Goal: Task Accomplishment & Management: Manage account settings

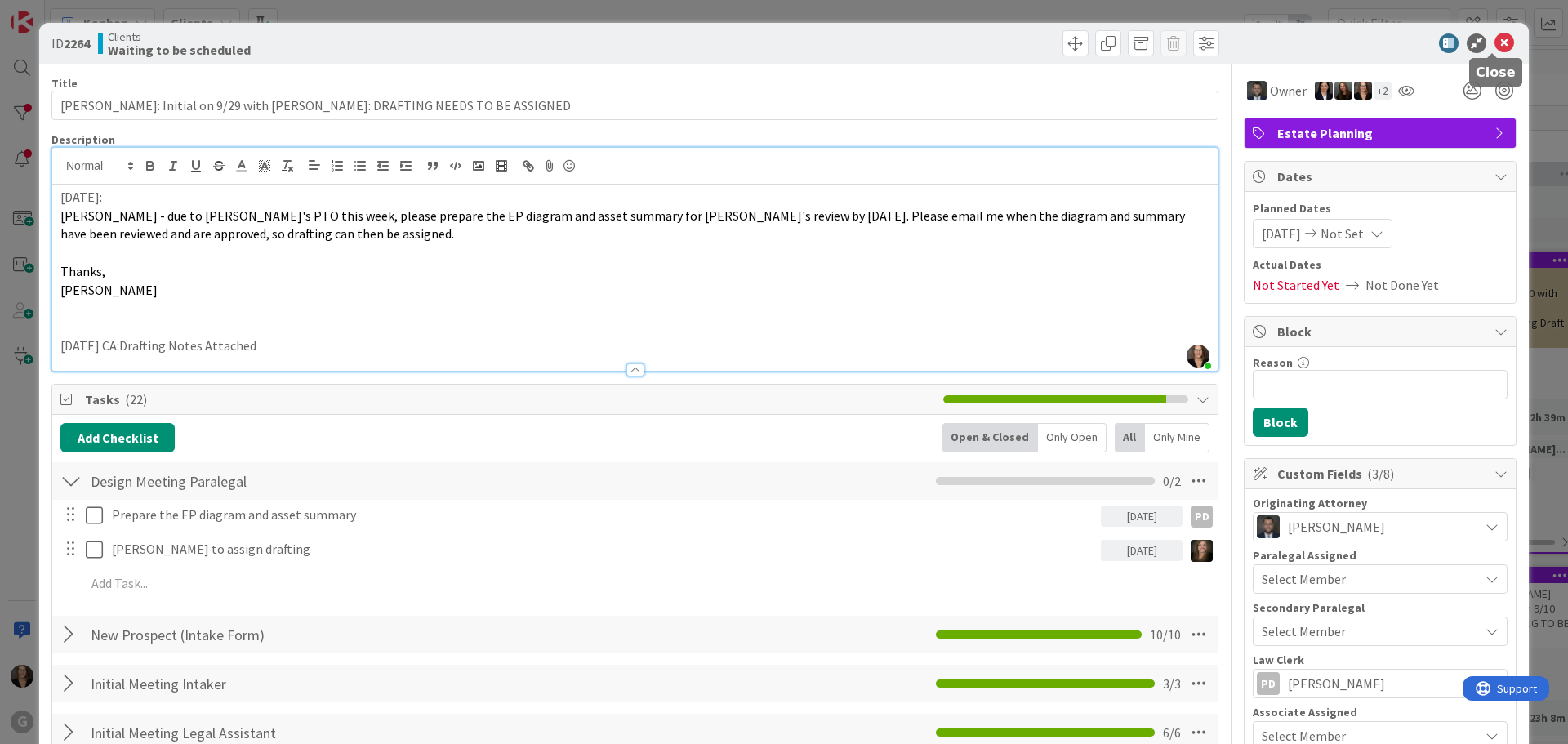
click at [1494, 37] on icon at bounding box center [1504, 43] width 20 height 20
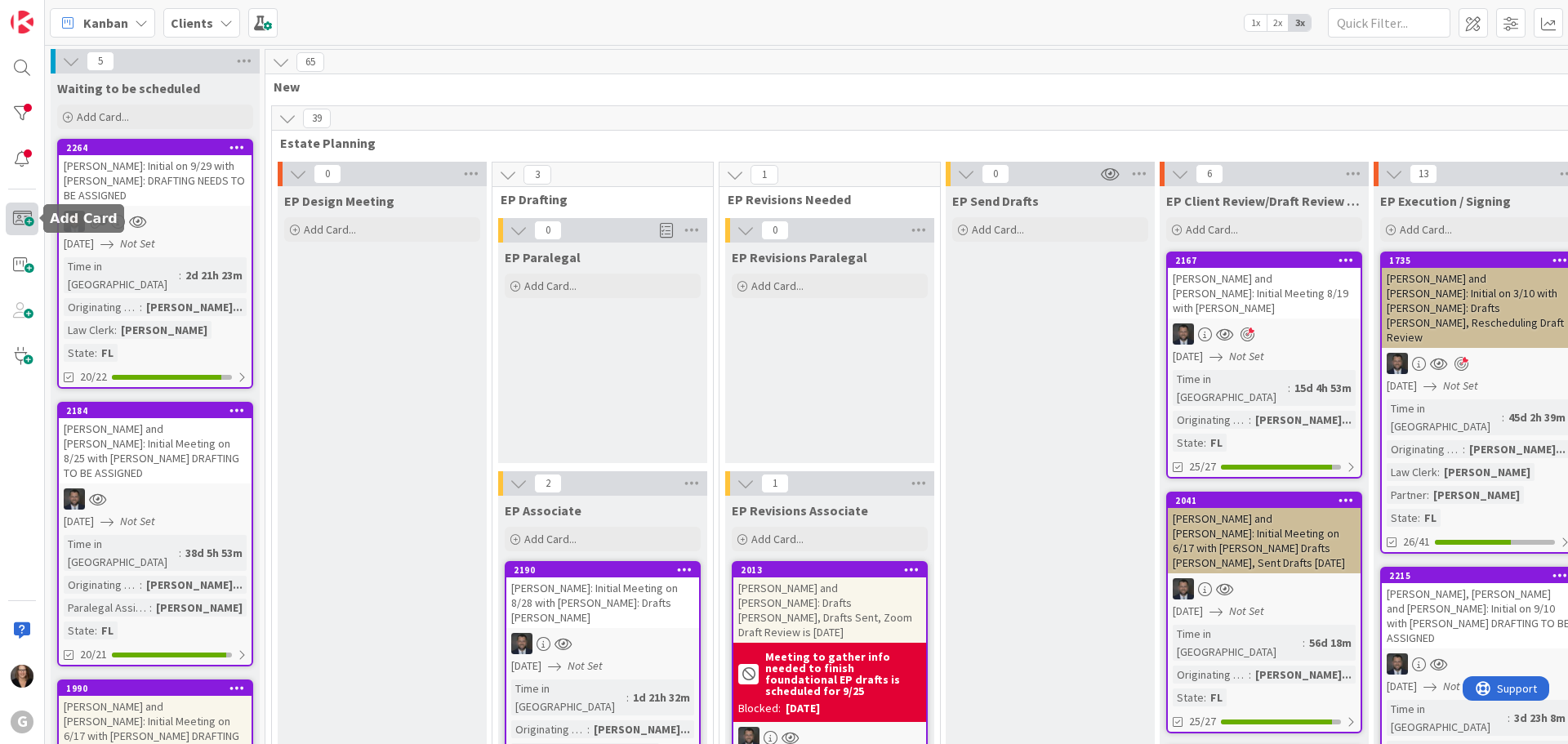
click at [22, 215] on span at bounding box center [22, 219] width 32 height 32
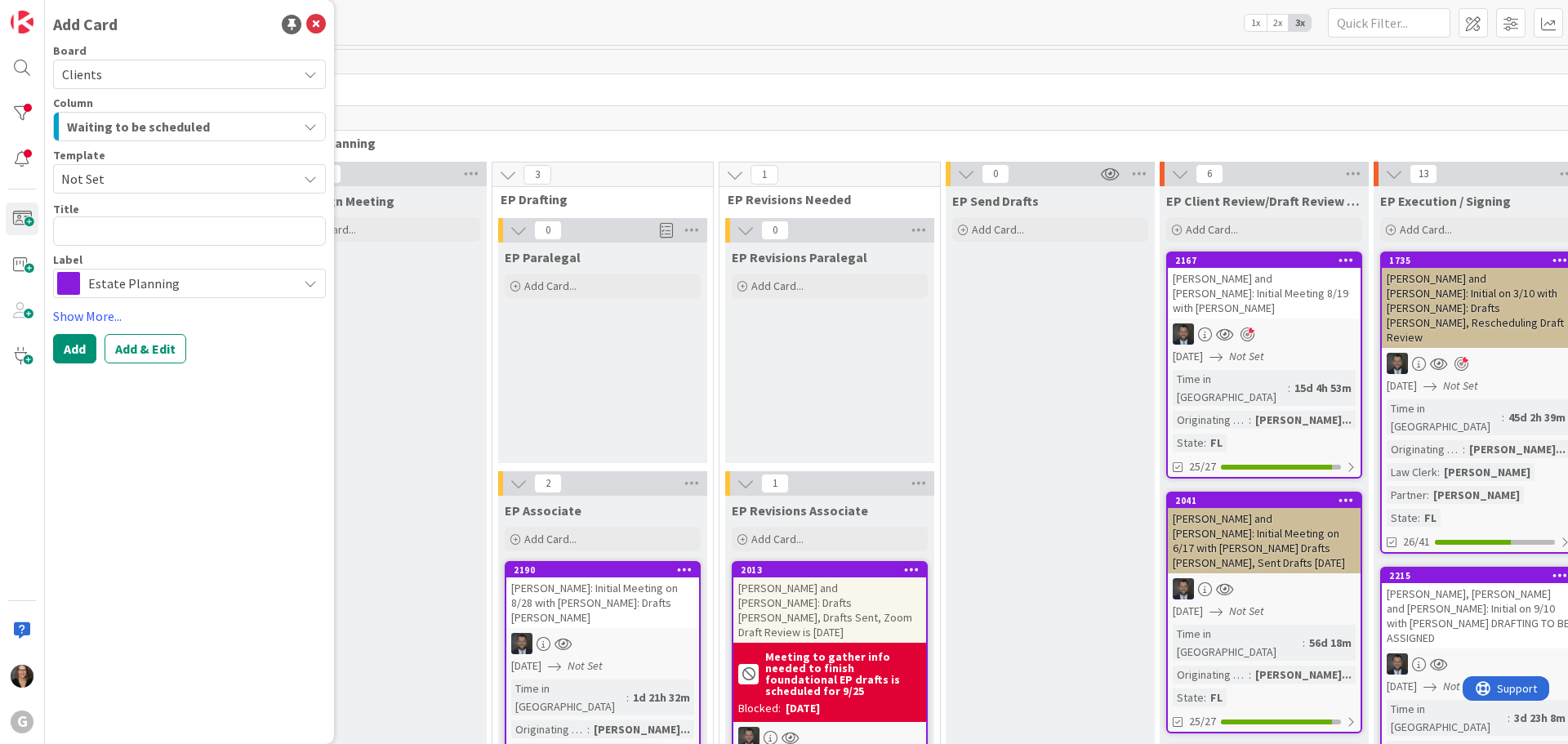
click at [312, 124] on icon "button" at bounding box center [311, 127] width 13 height 13
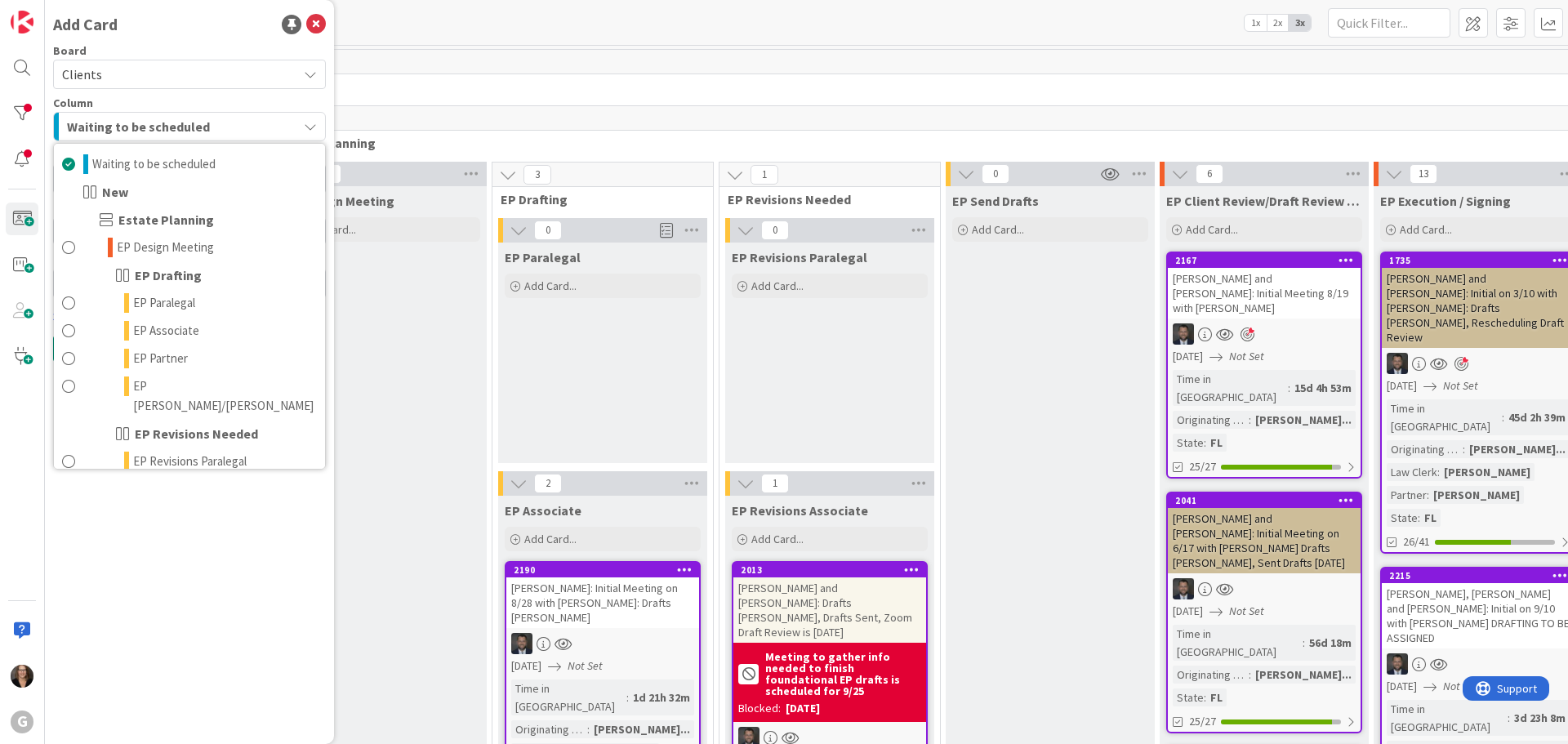
click at [312, 124] on icon "button" at bounding box center [311, 127] width 13 height 13
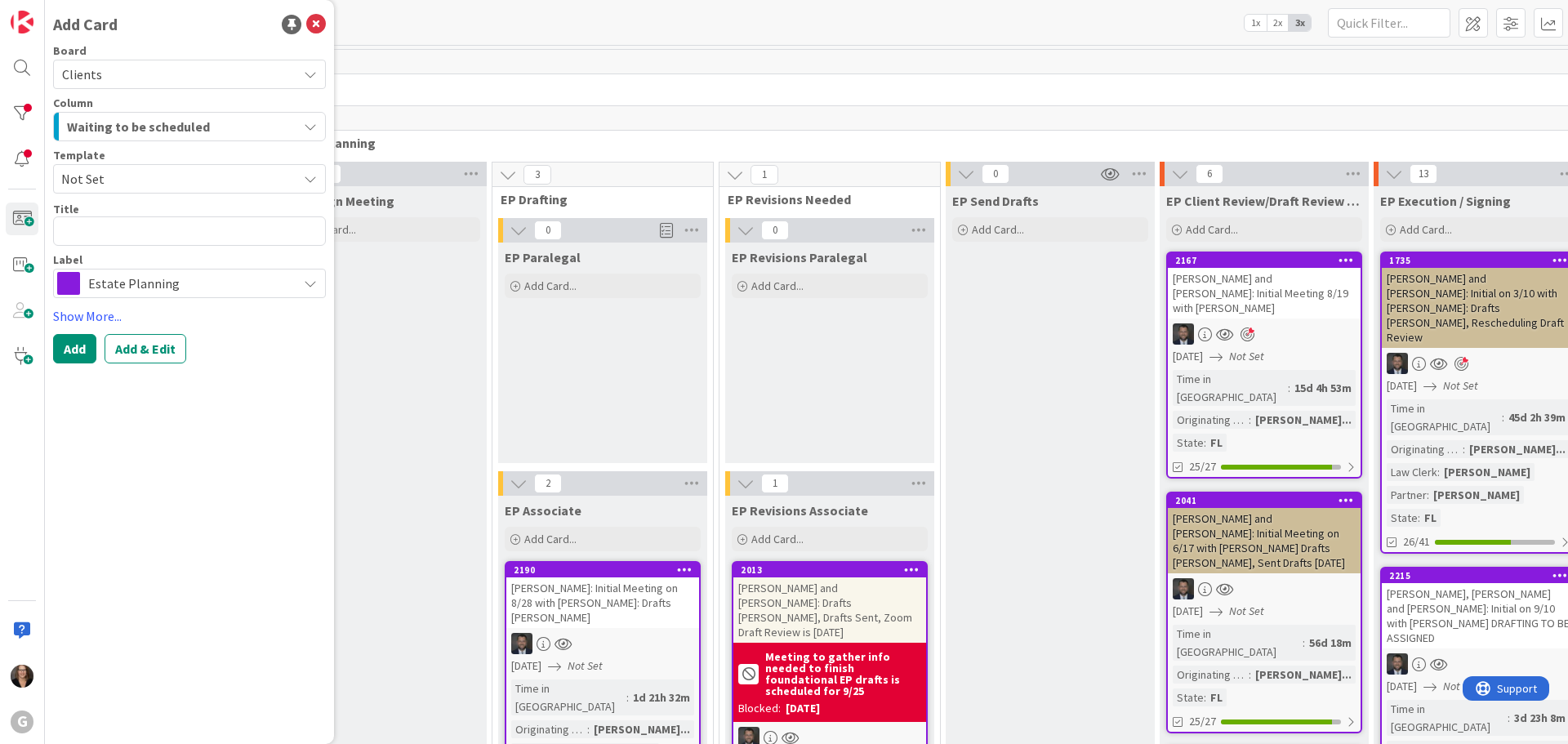
click at [312, 124] on icon "button" at bounding box center [311, 127] width 13 height 13
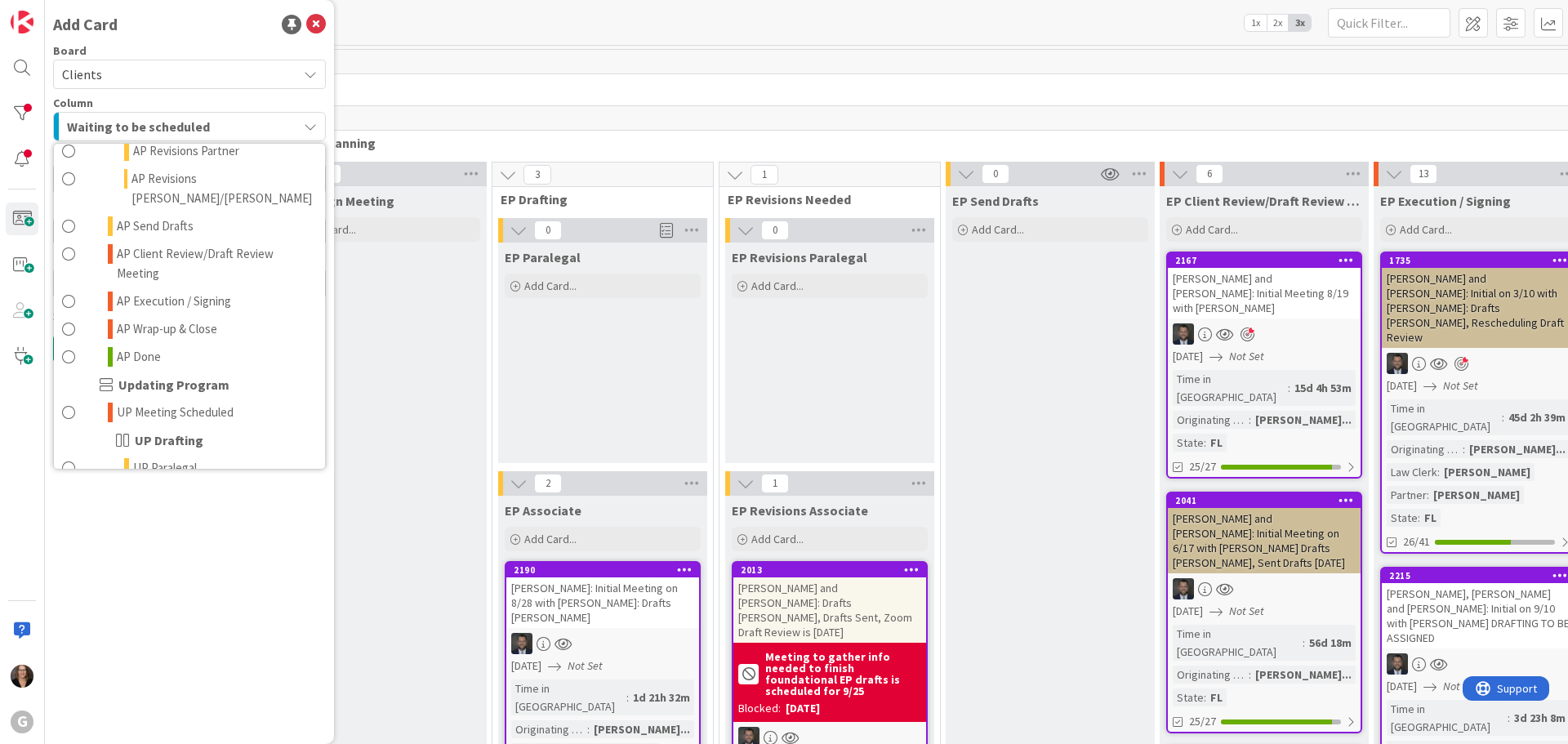
scroll to position [980, 0]
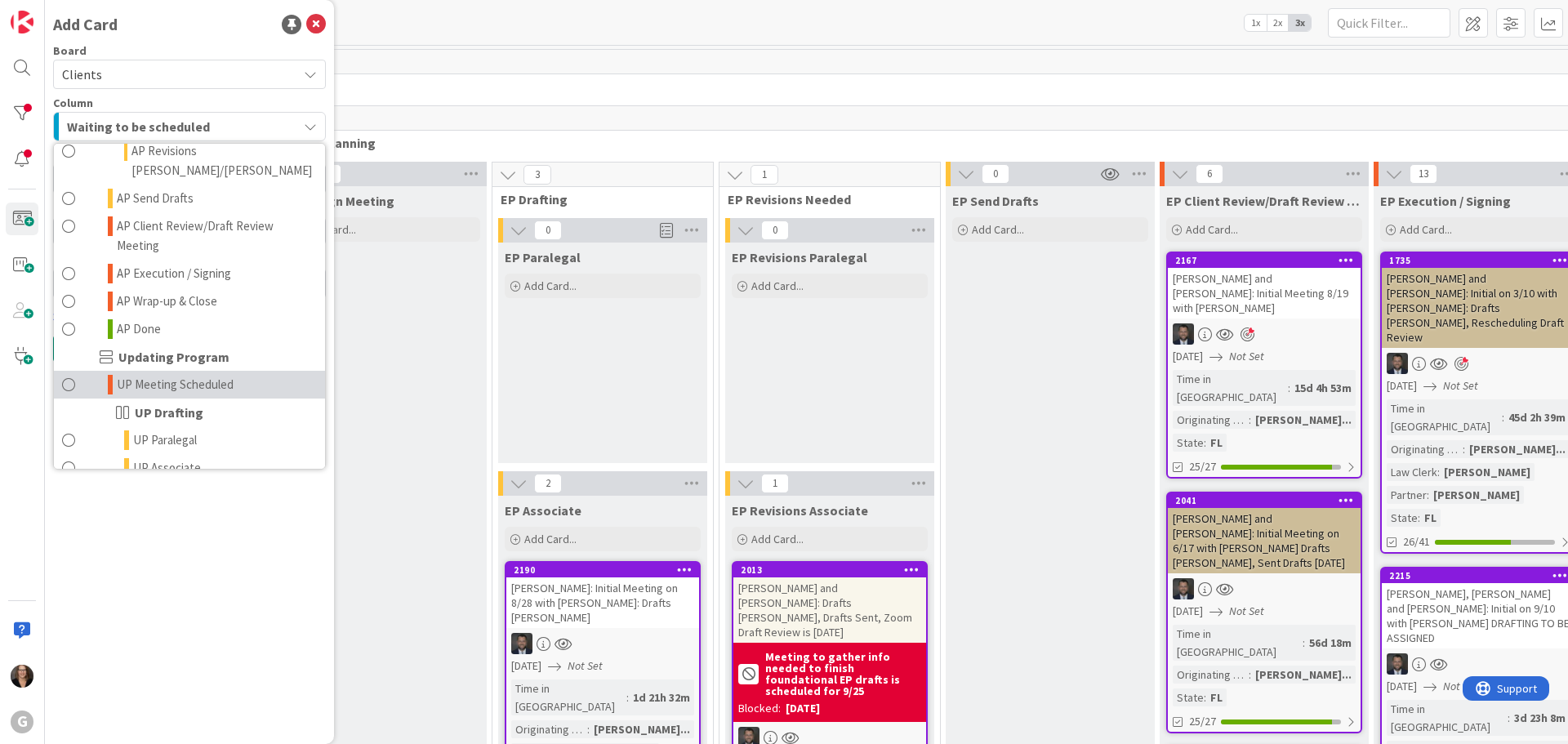
click at [70, 375] on span at bounding box center [69, 385] width 13 height 20
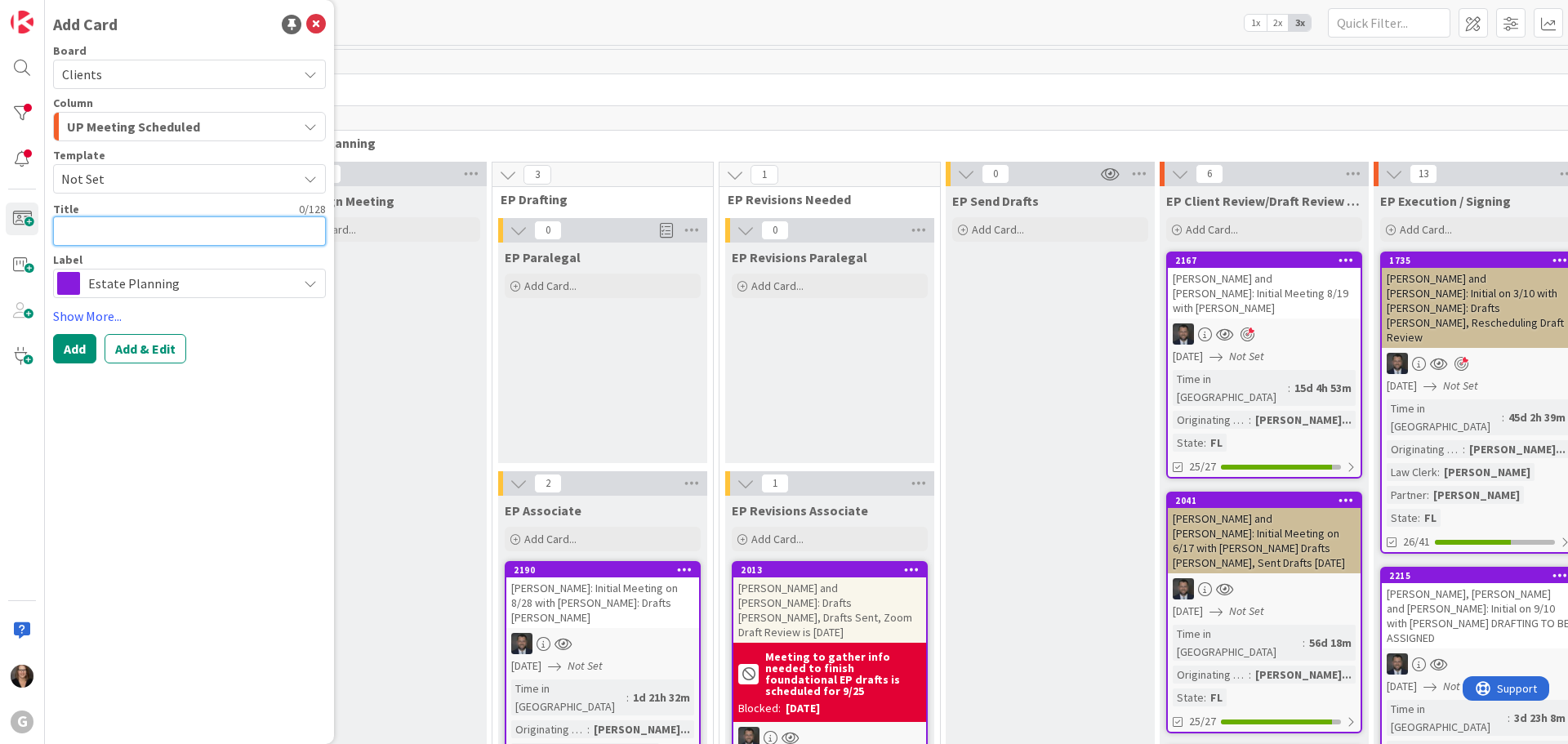
click at [148, 228] on textarea at bounding box center [189, 230] width 273 height 29
type textarea "x"
type textarea "J"
type textarea "x"
type textarea "Jo"
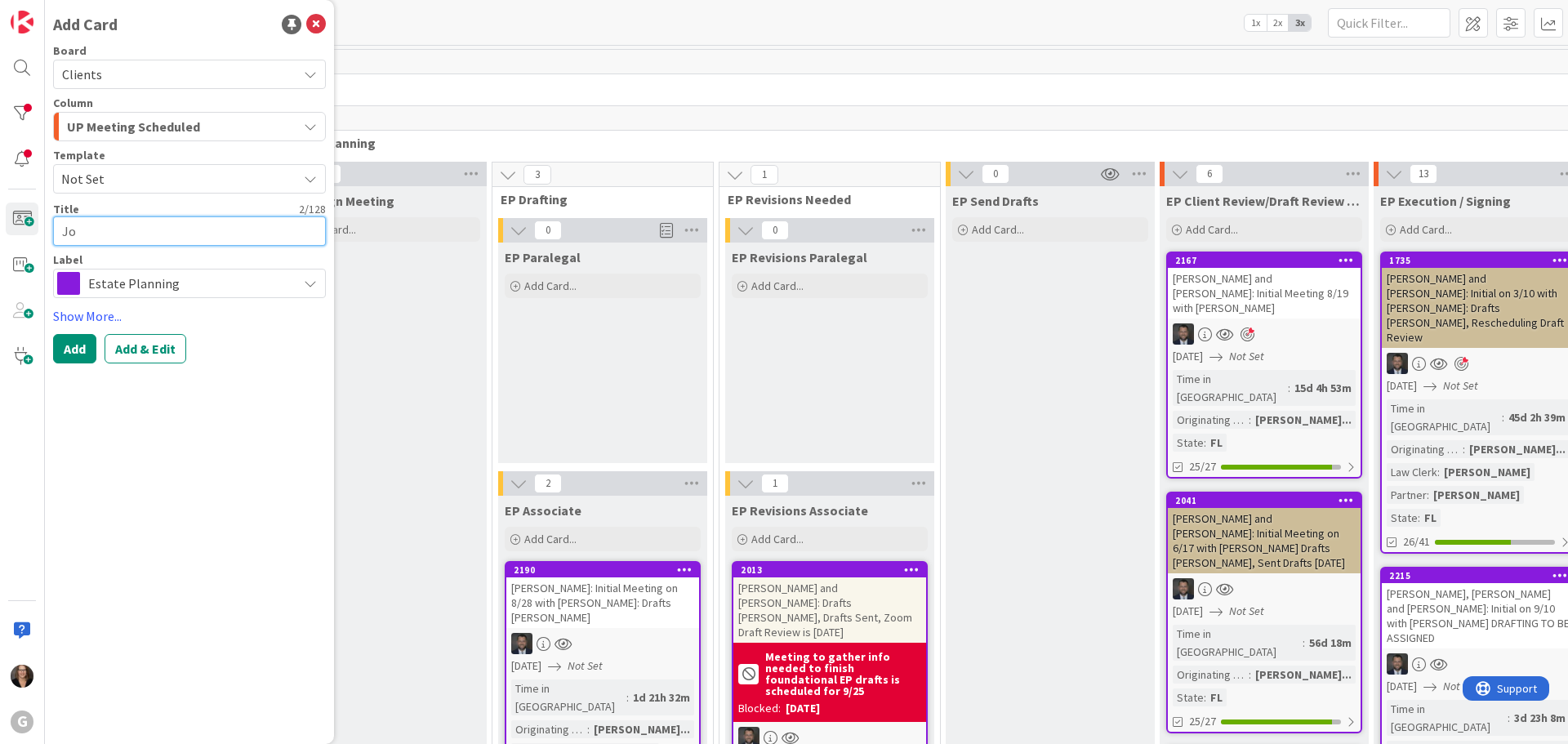
type textarea "x"
type textarea "Joh"
type textarea "x"
type textarea "John"
type textarea "x"
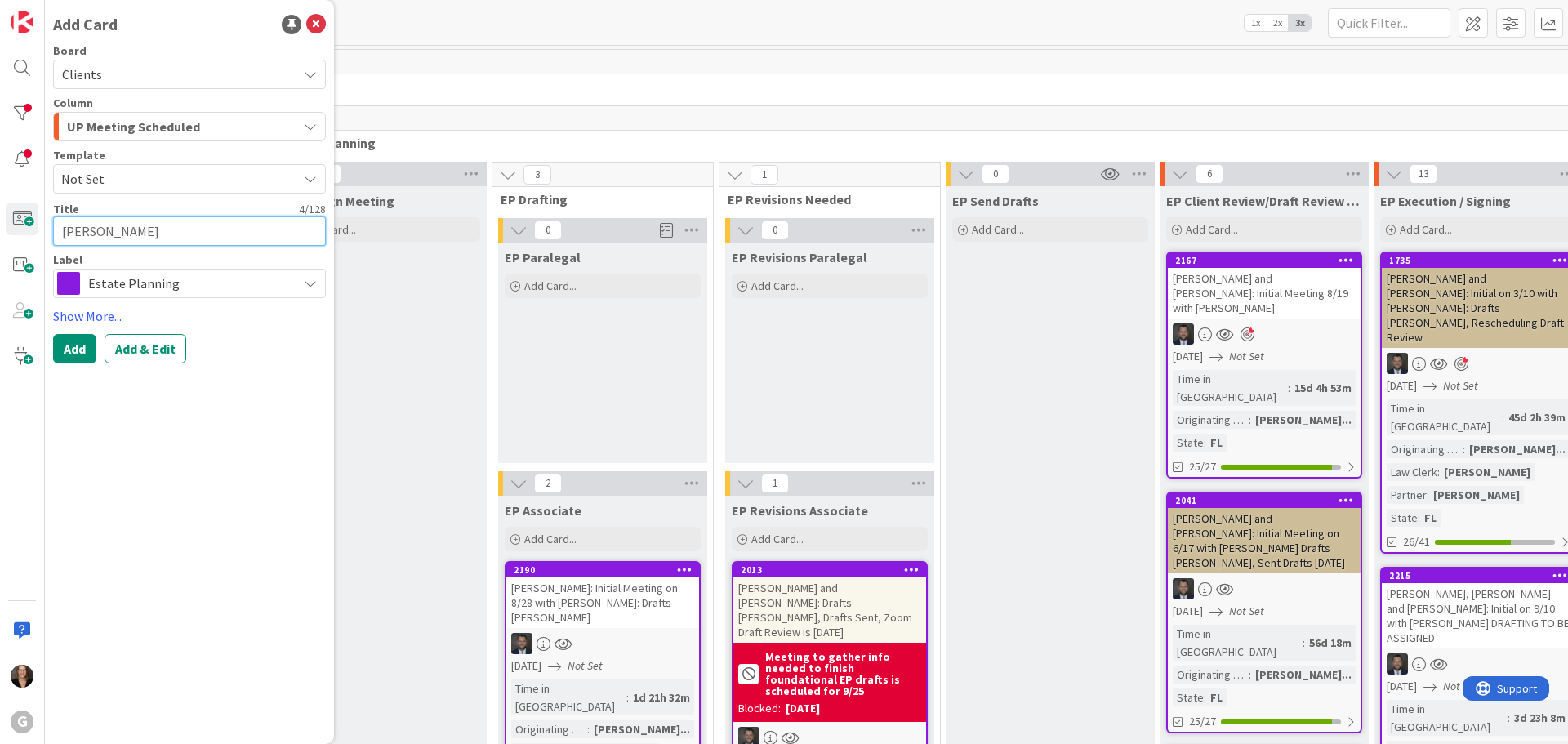
type textarea "John"
type textarea "x"
type textarea "John ""
type textarea "x"
type textarea "John "J"
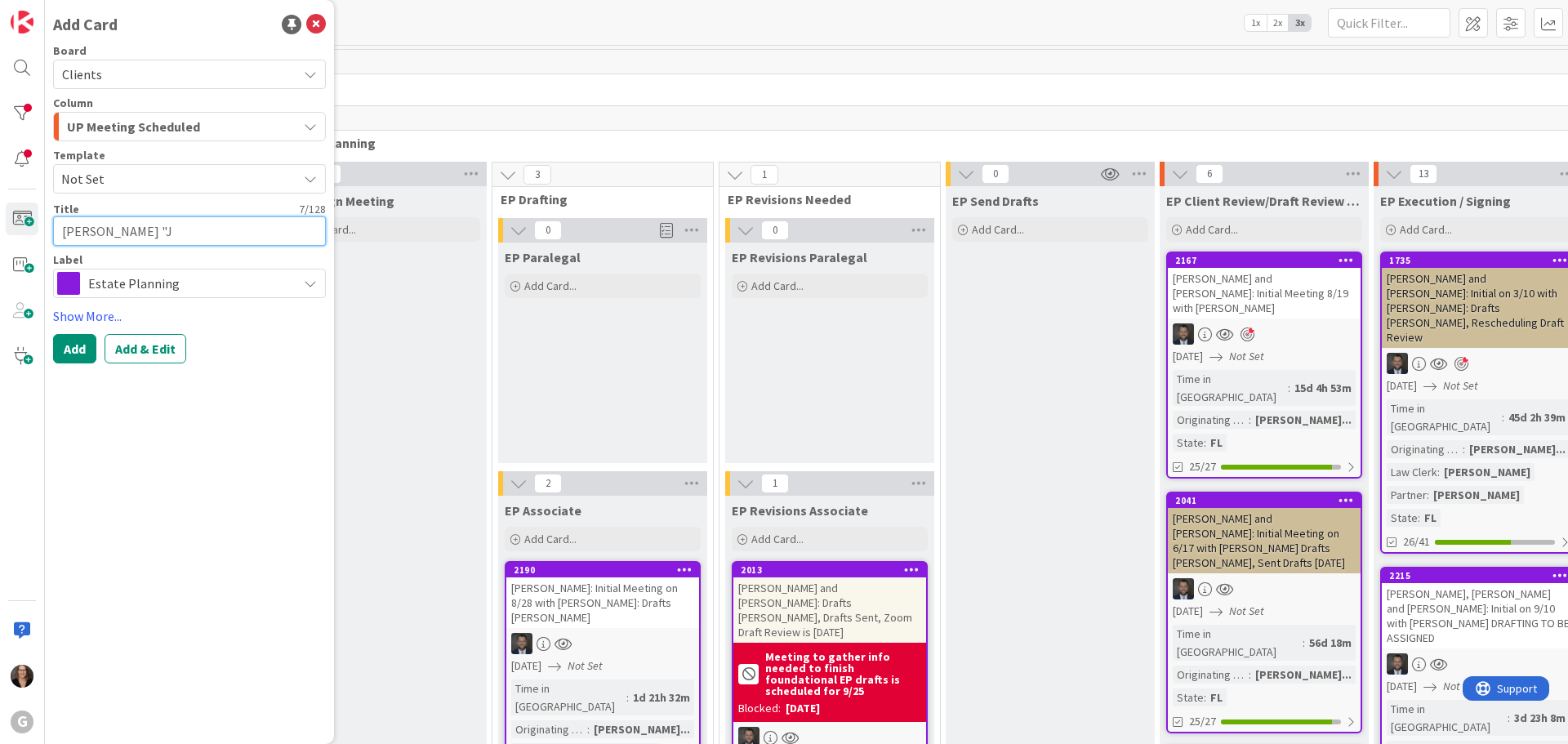
type textarea "x"
type textarea "John "Ja"
type textarea "x"
type textarea "John "Jac"
type textarea "x"
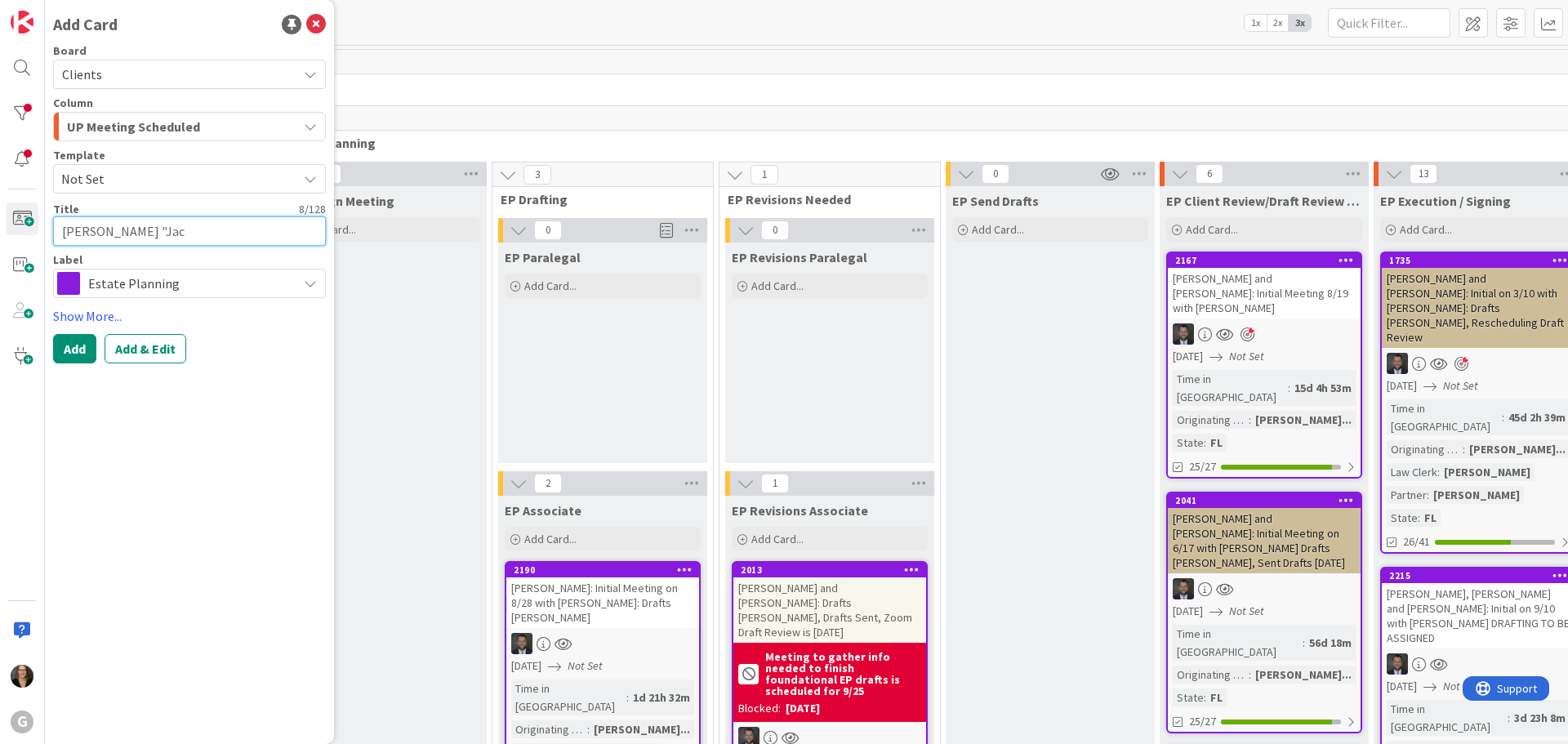
type textarea "John "Jack"
type textarea "x"
type textarea "John "Jack""
type textarea "x"
type textarea "John "Jack""
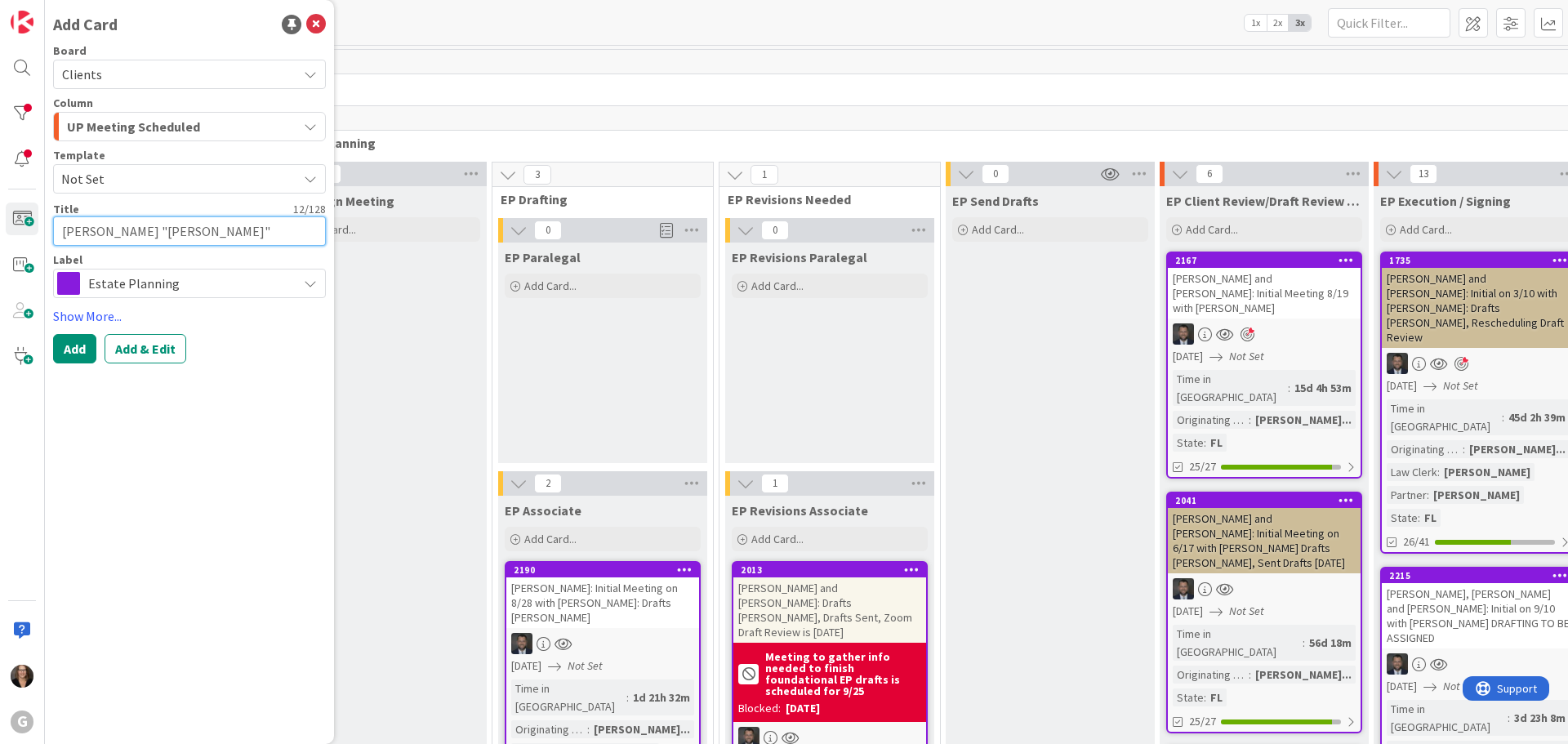
type textarea "x"
type textarea "John "Jack" R"
type textarea "x"
type textarea "John "Jack" Rya"
type textarea "x"
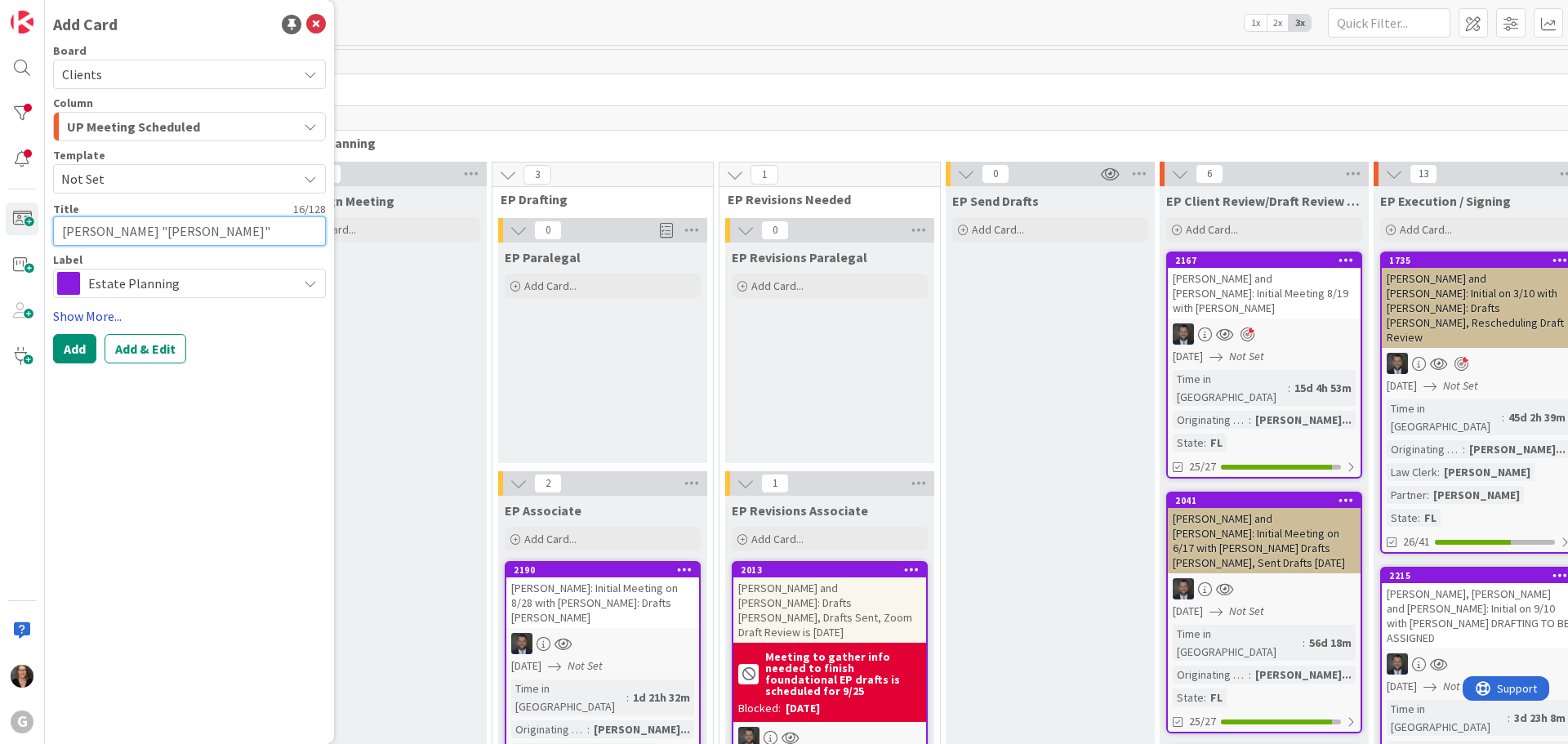
type textarea "John "Jack" Ryan"
click at [94, 318] on link "Show More..." at bounding box center [189, 316] width 273 height 20
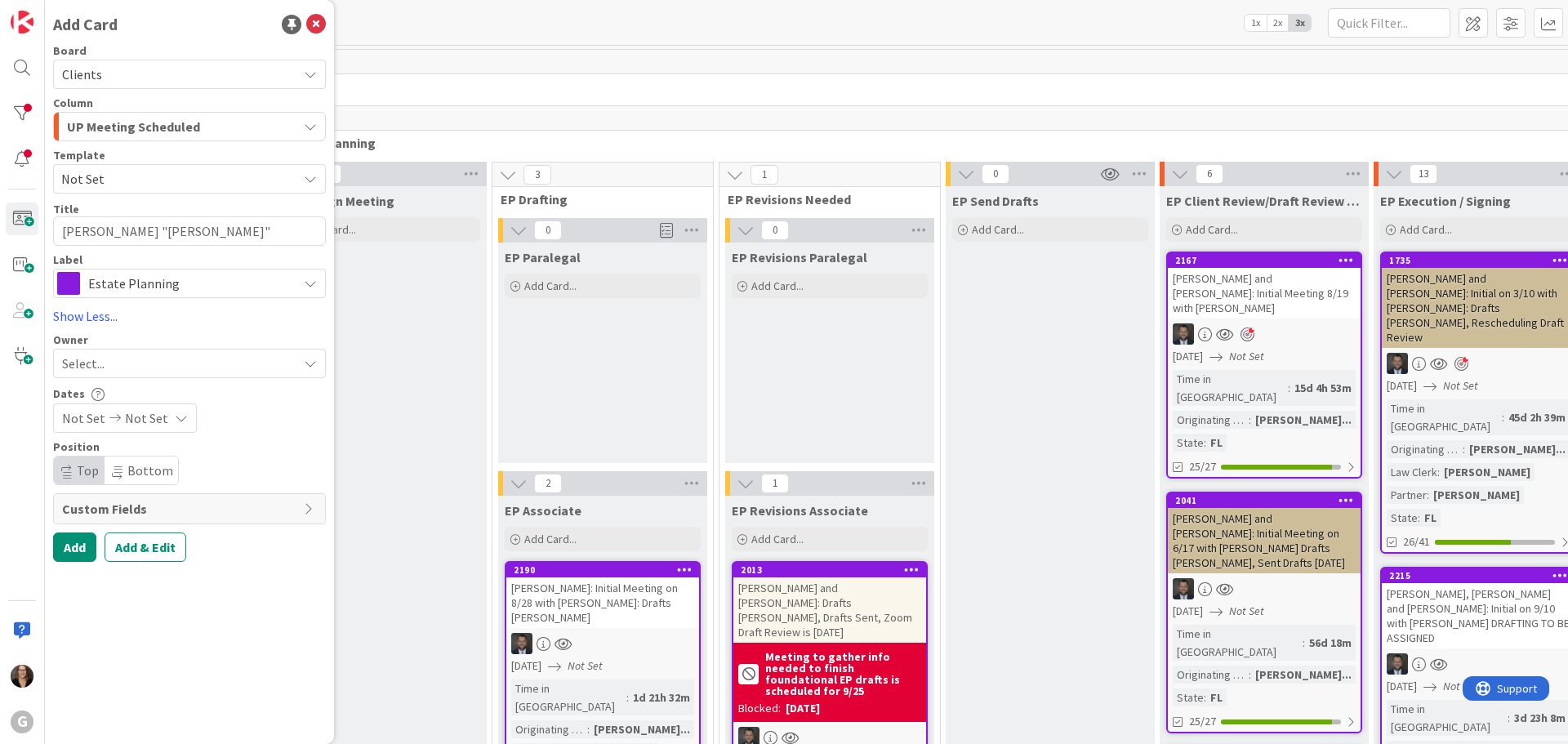
click at [311, 361] on icon at bounding box center [311, 364] width 13 height 13
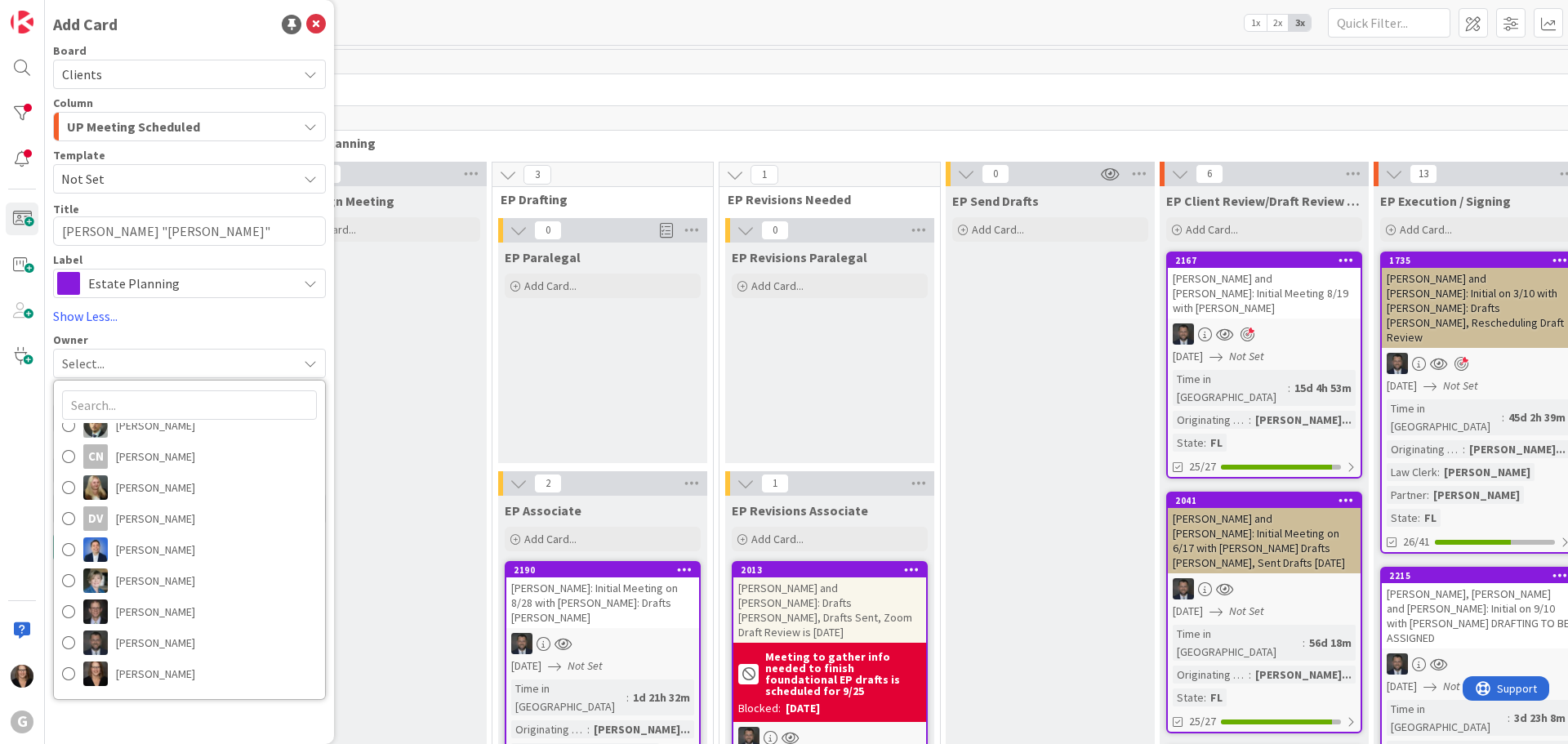
scroll to position [163, 0]
click at [67, 616] on span at bounding box center [69, 617] width 13 height 25
type textarea "x"
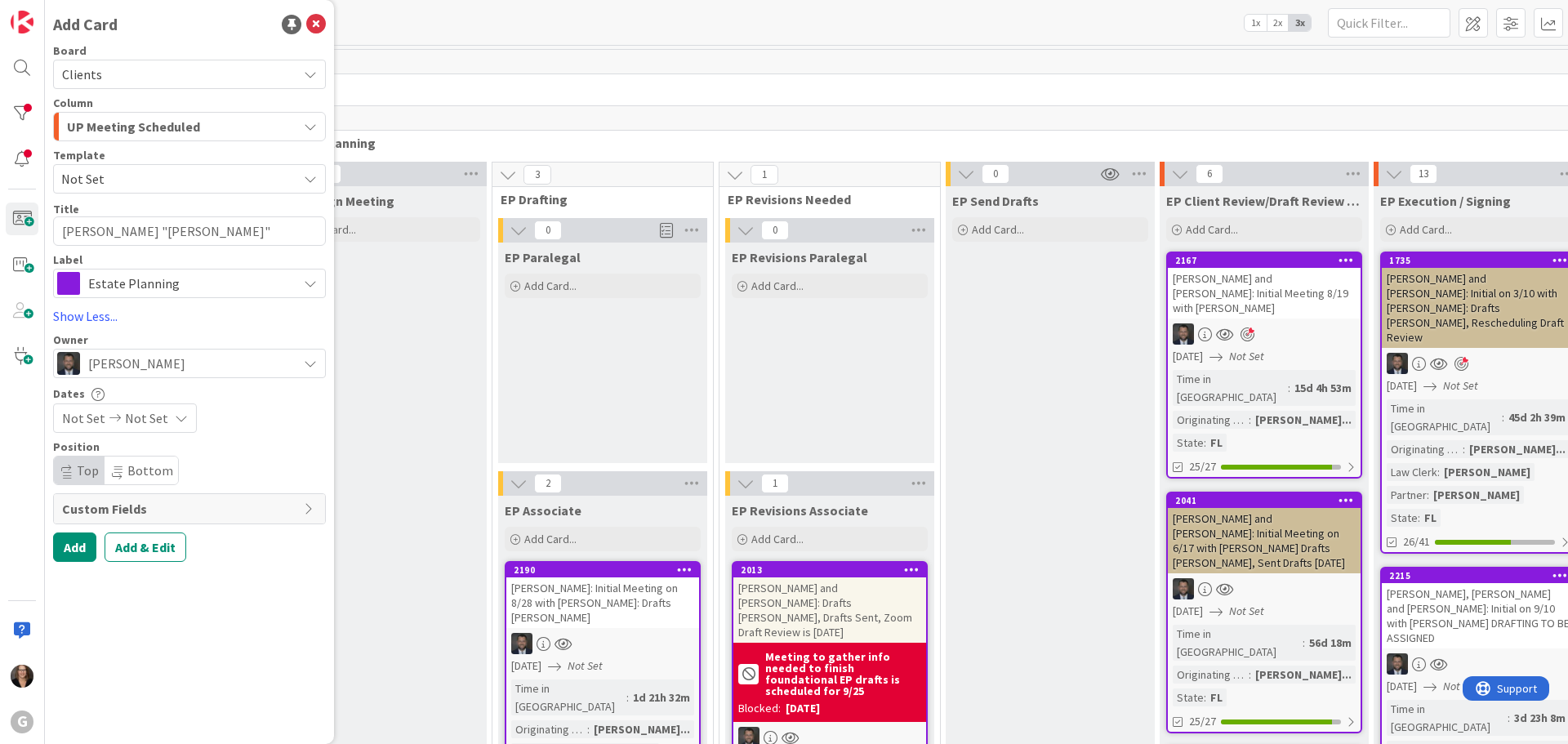
click at [94, 416] on span "Not Set" at bounding box center [84, 418] width 43 height 20
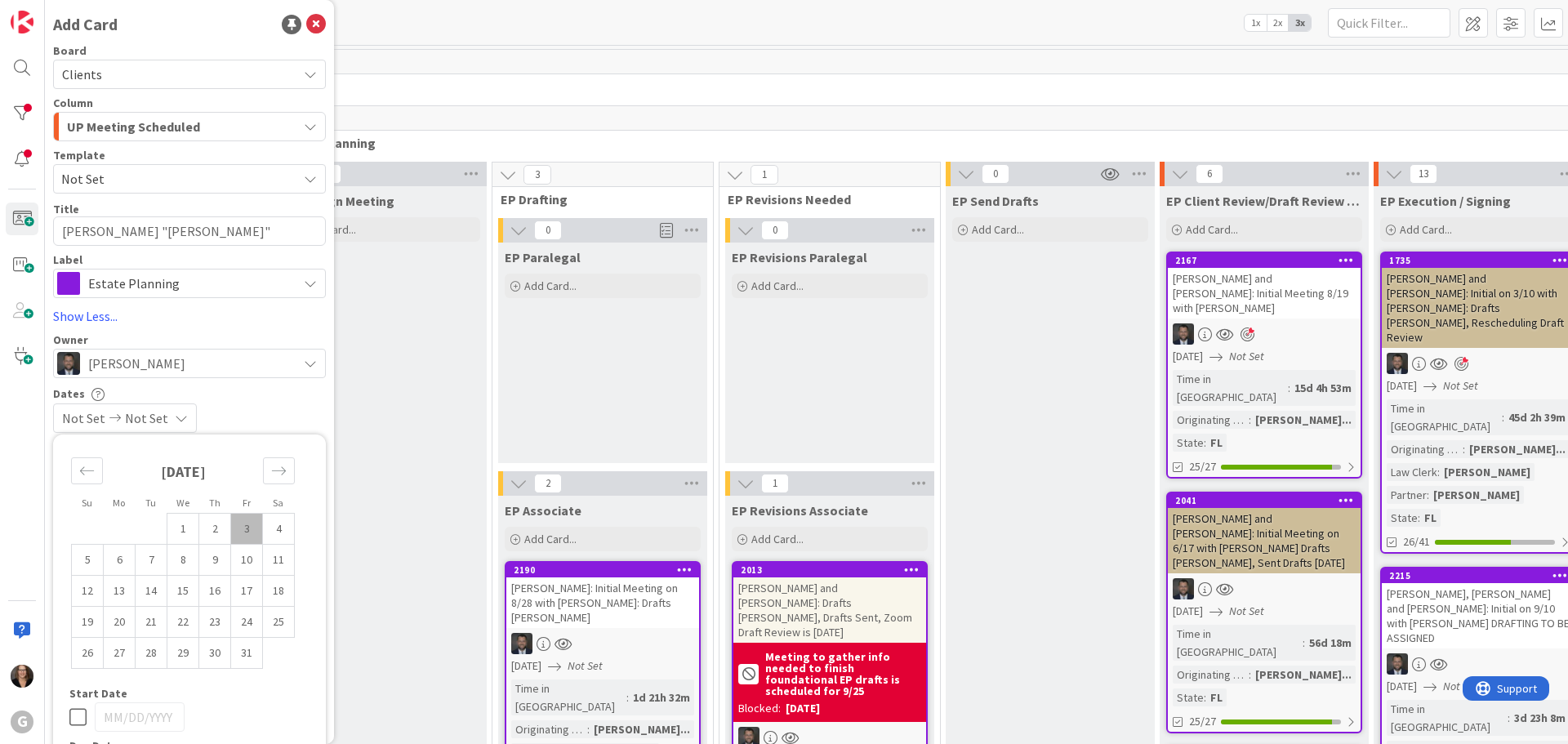
scroll to position [0, 0]
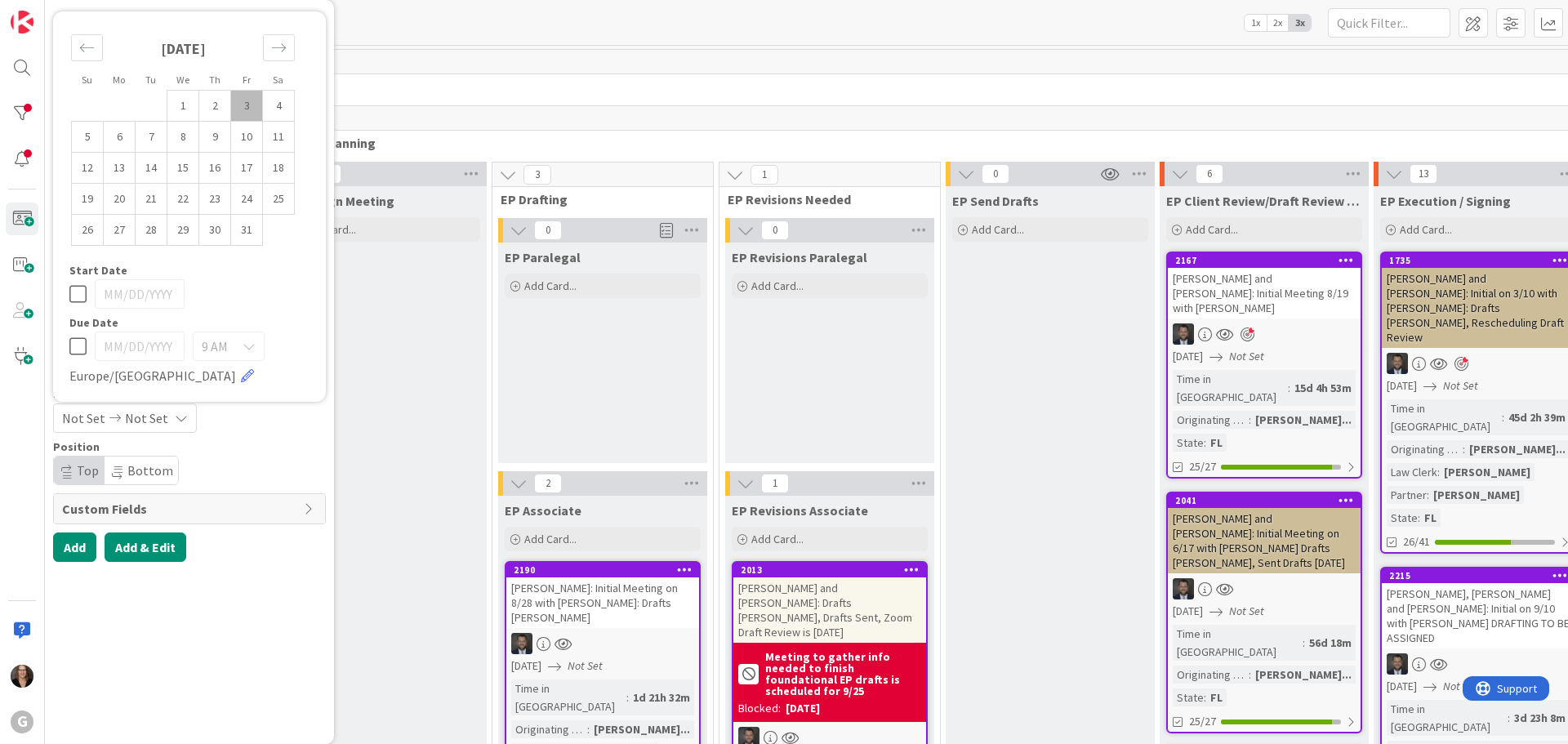
click at [139, 546] on button "Add & Edit" at bounding box center [145, 547] width 82 height 29
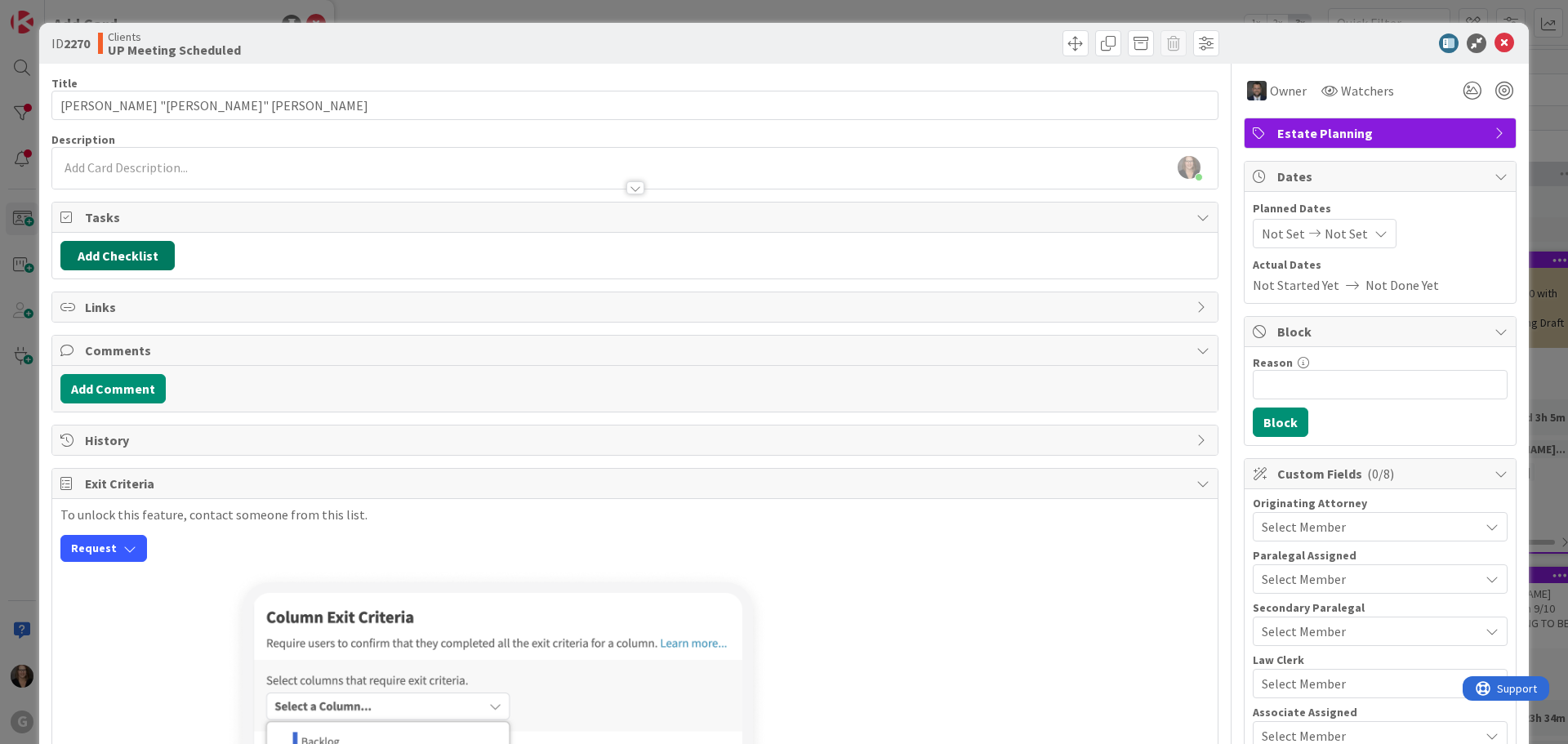
click at [125, 258] on button "Add Checklist" at bounding box center [118, 255] width 114 height 29
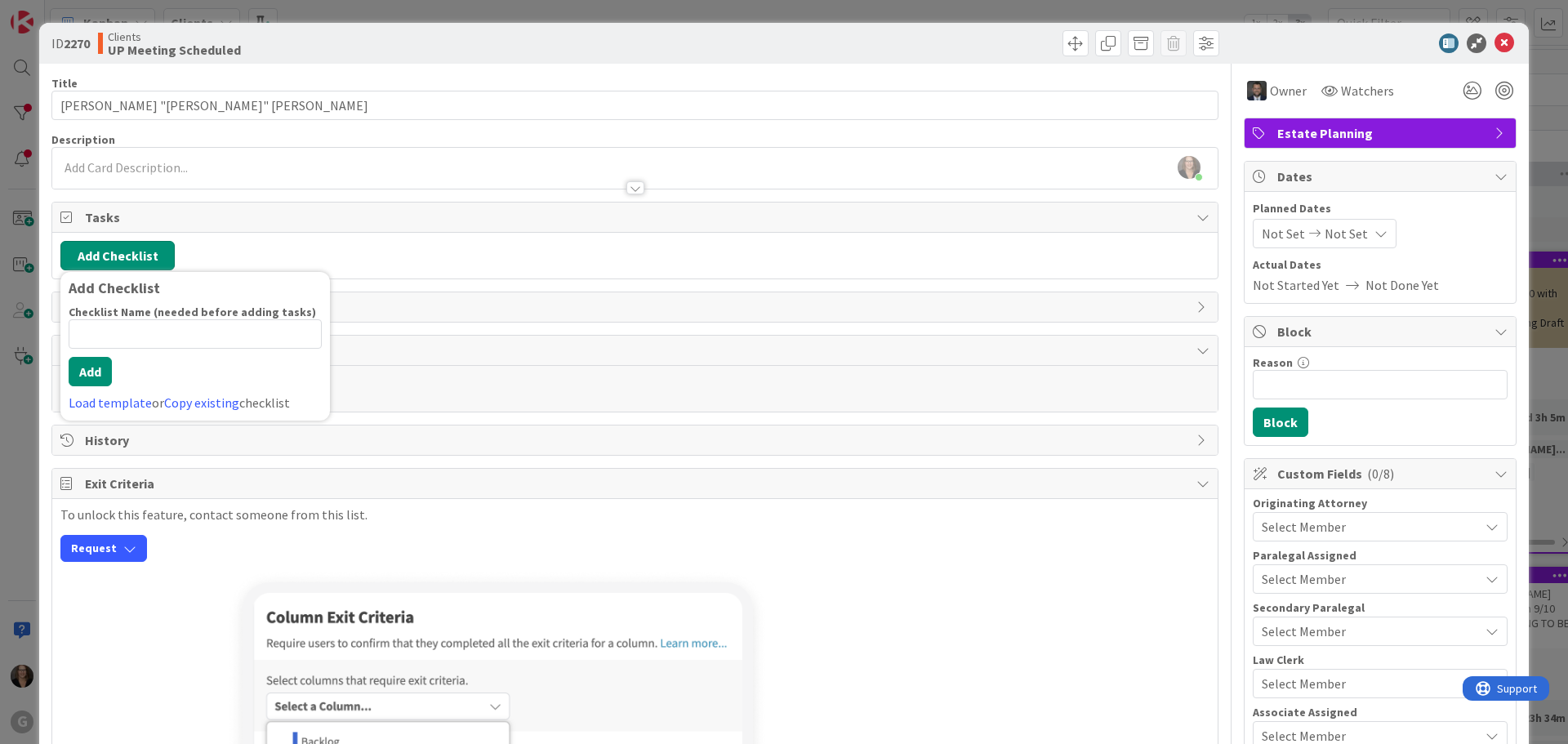
click at [125, 258] on button "Add Checklist" at bounding box center [118, 255] width 114 height 29
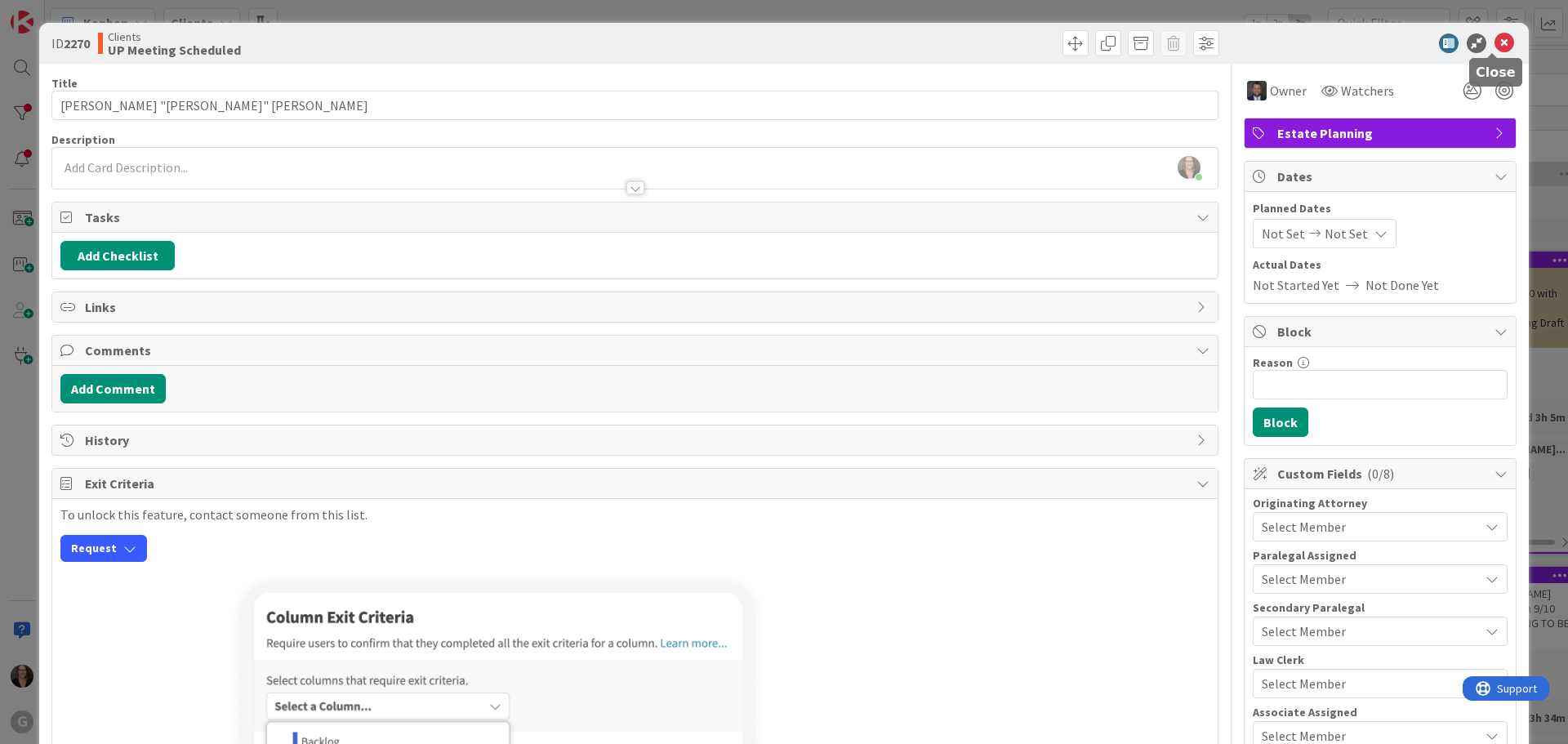
click at [1494, 41] on icon at bounding box center [1504, 43] width 20 height 20
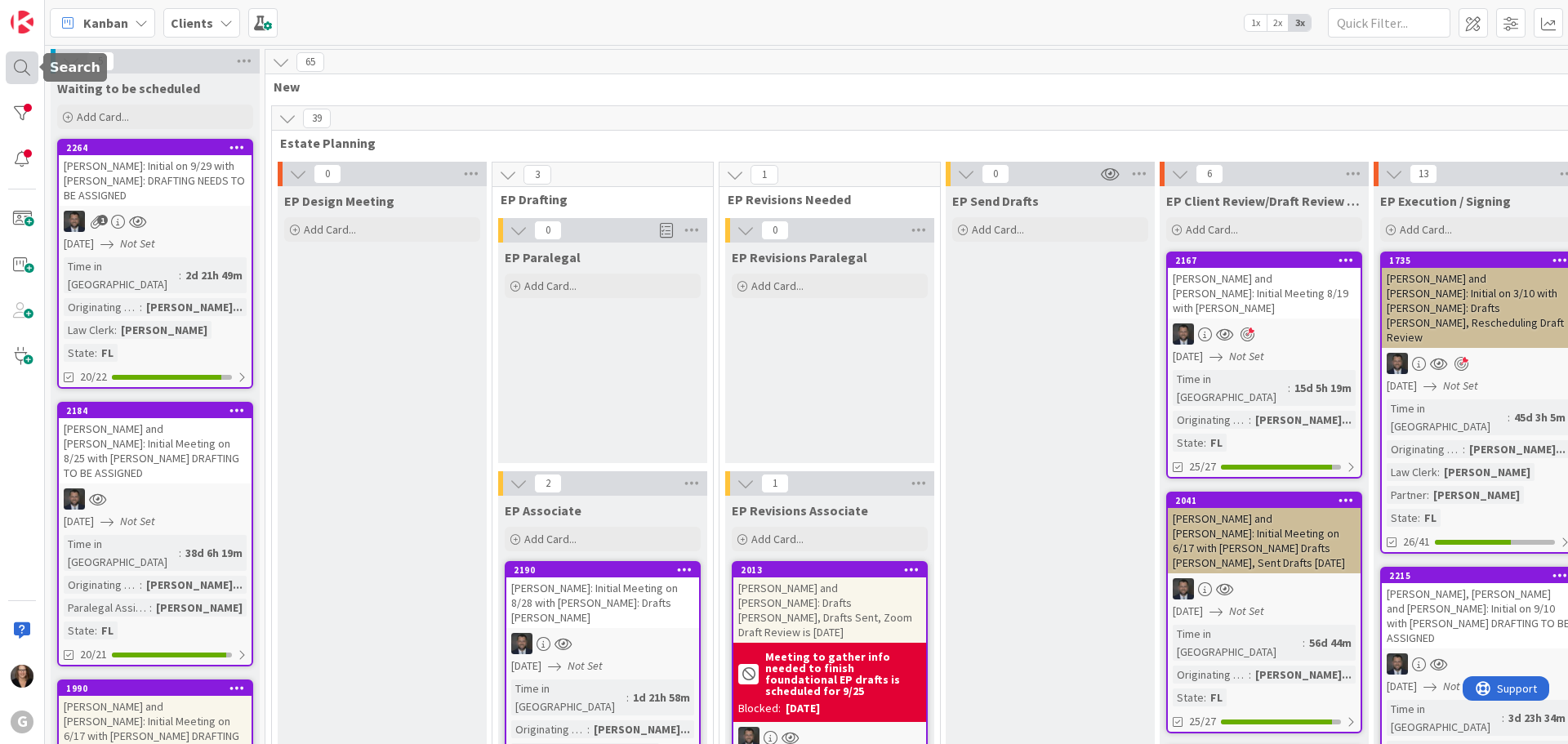
click at [24, 65] on div at bounding box center [22, 67] width 32 height 32
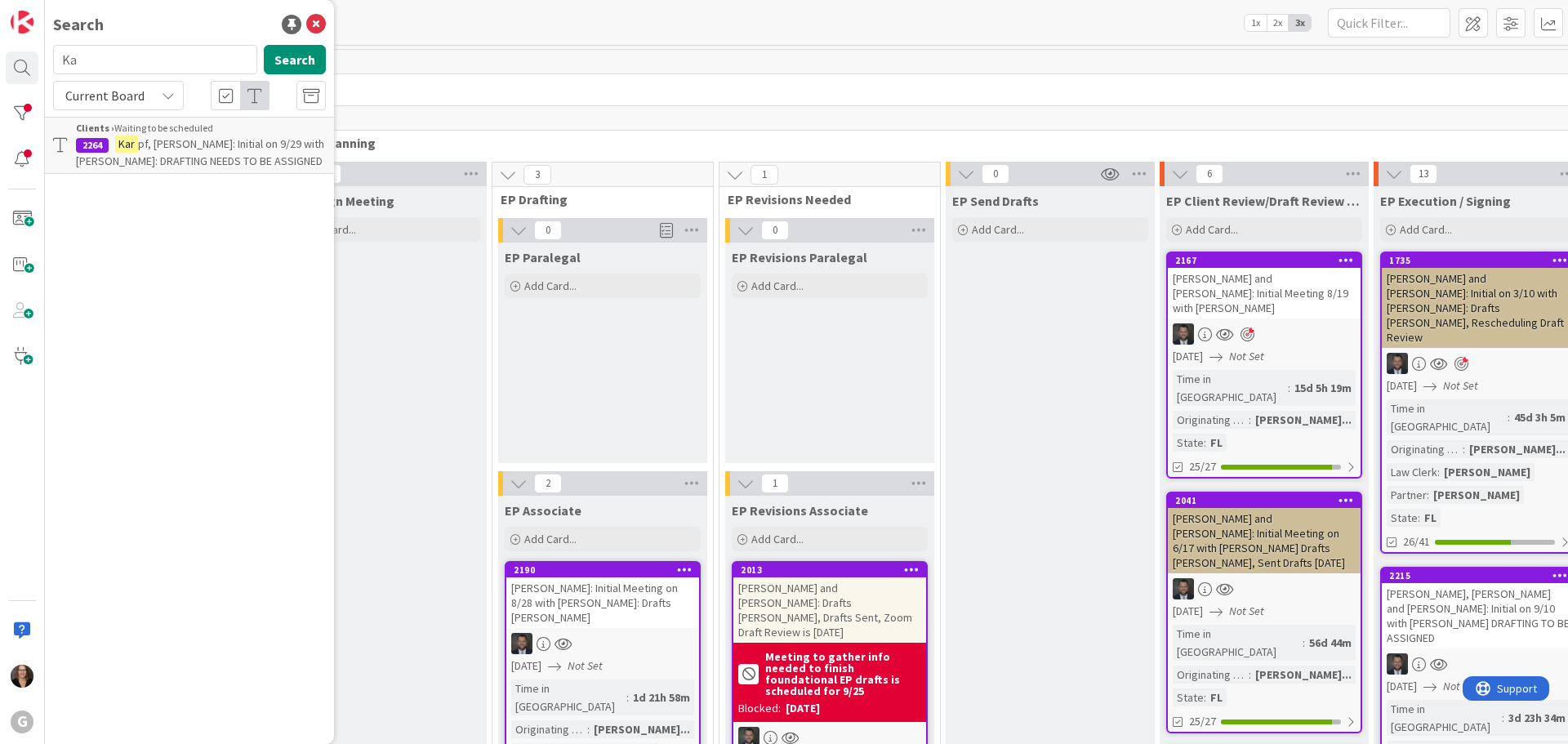
type input "K"
type input "Ryan"
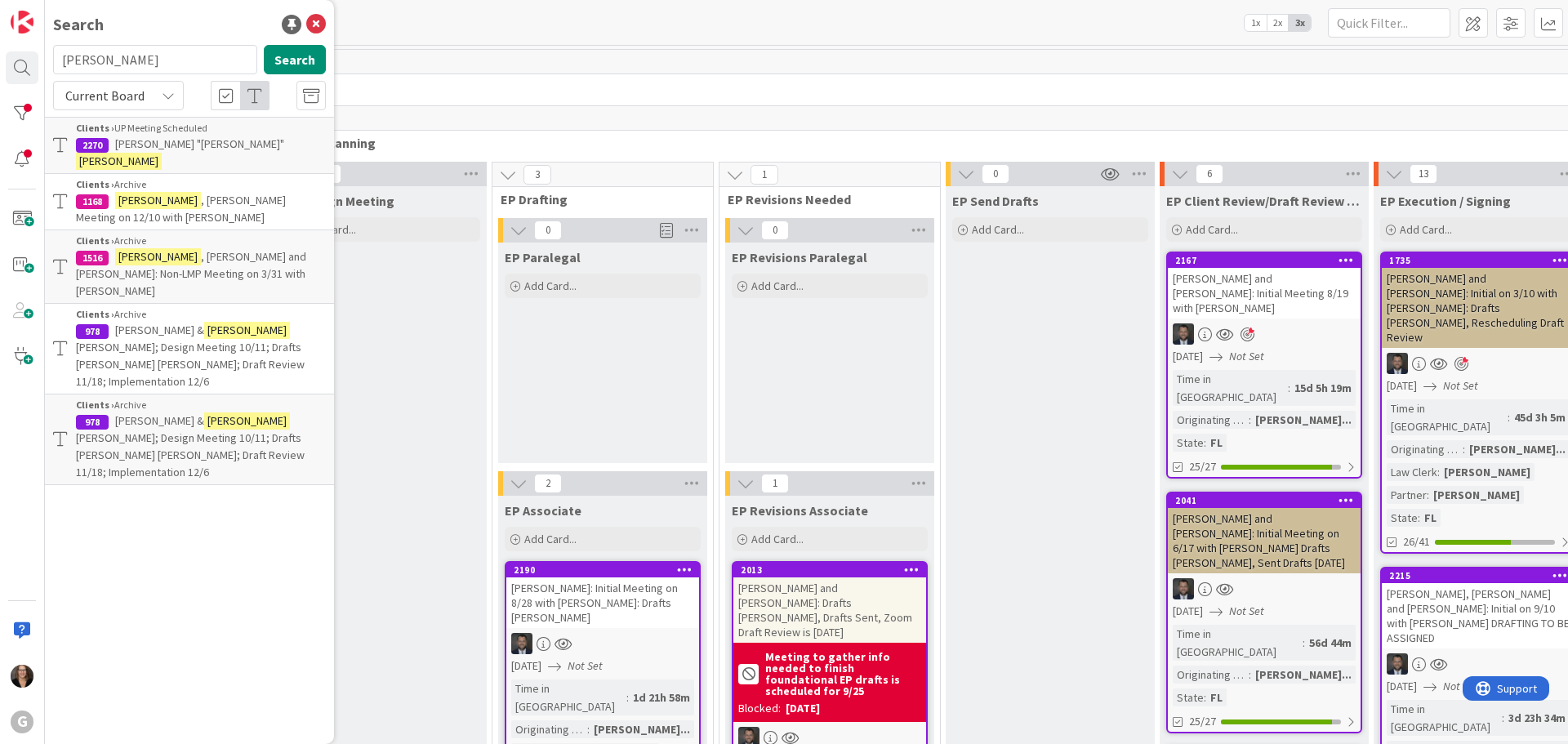
click at [145, 137] on span "John "Jack"" at bounding box center [200, 144] width 169 height 15
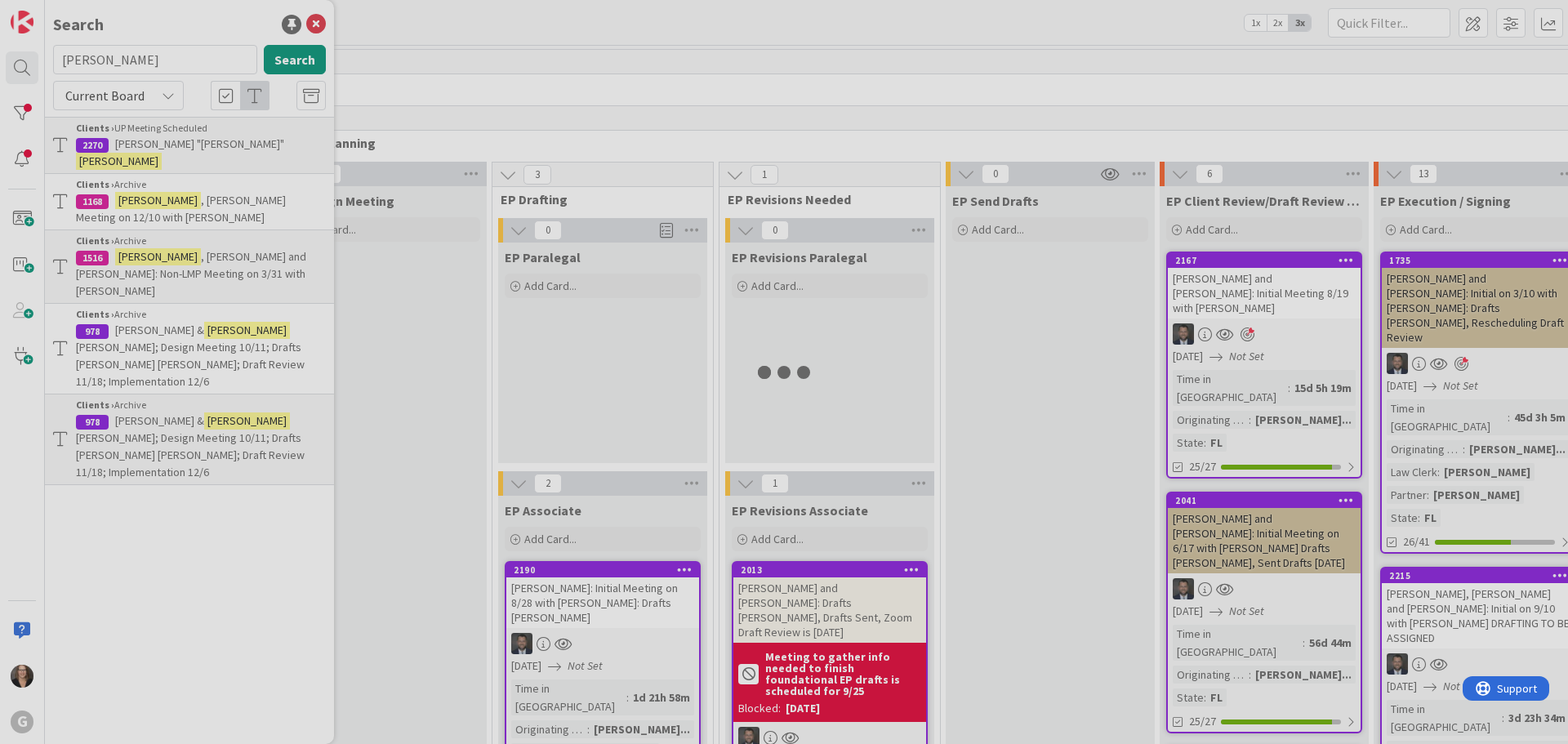
click at [142, 141] on div at bounding box center [784, 372] width 1568 height 744
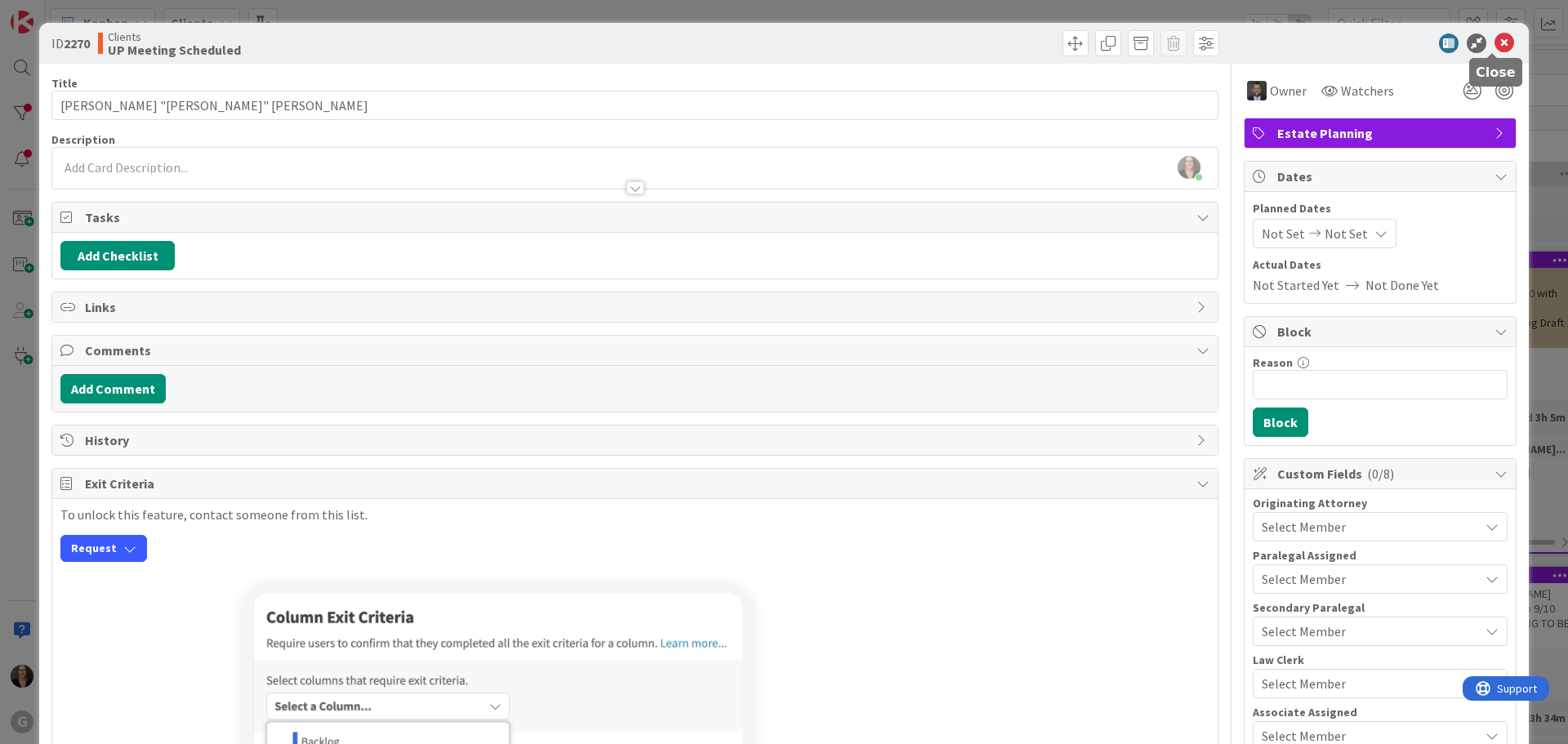
click at [1494, 41] on icon at bounding box center [1504, 43] width 20 height 20
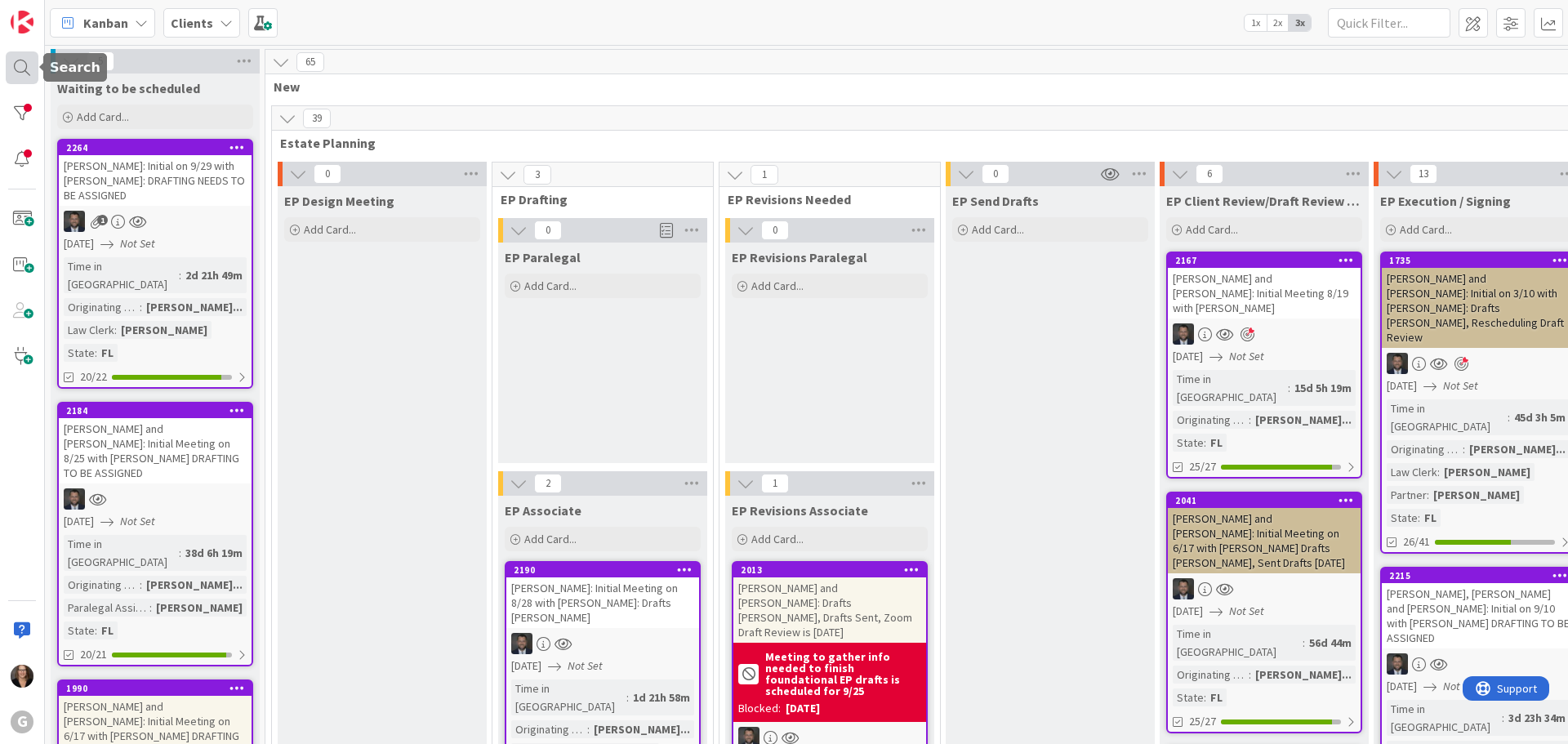
click at [17, 66] on div at bounding box center [22, 67] width 32 height 32
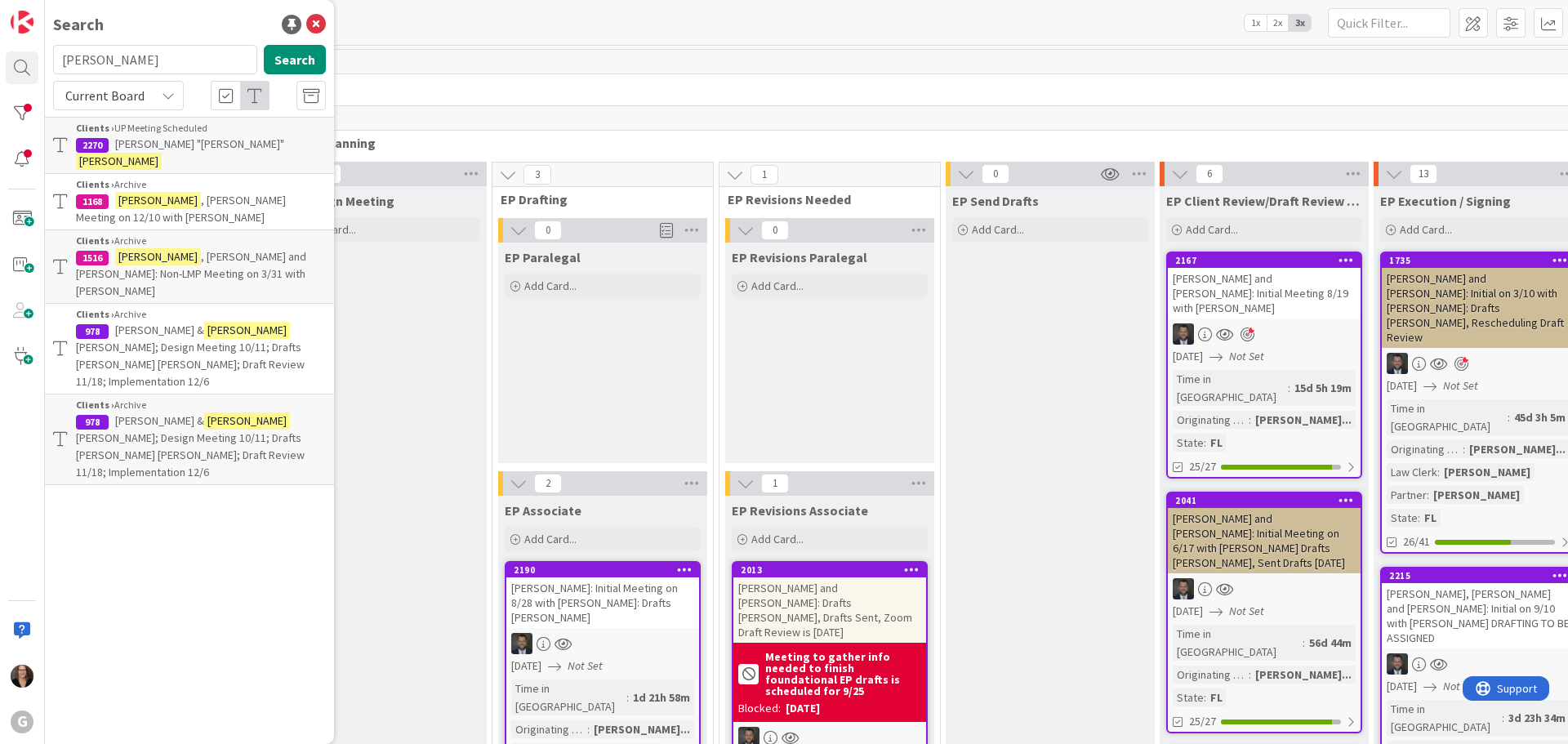
click at [157, 140] on span "John "Jack"" at bounding box center [200, 144] width 169 height 15
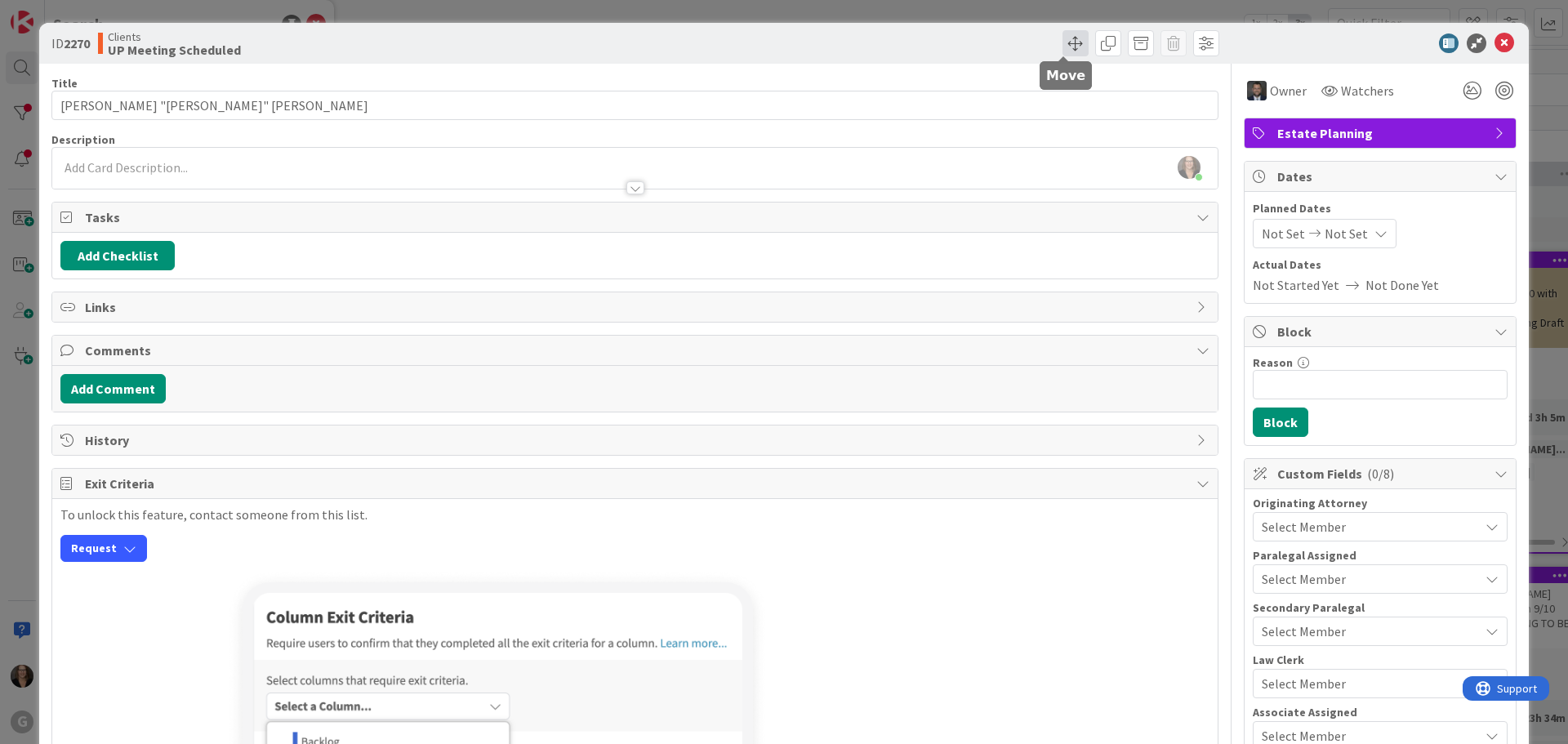
click at [1063, 43] on span at bounding box center [1076, 43] width 27 height 27
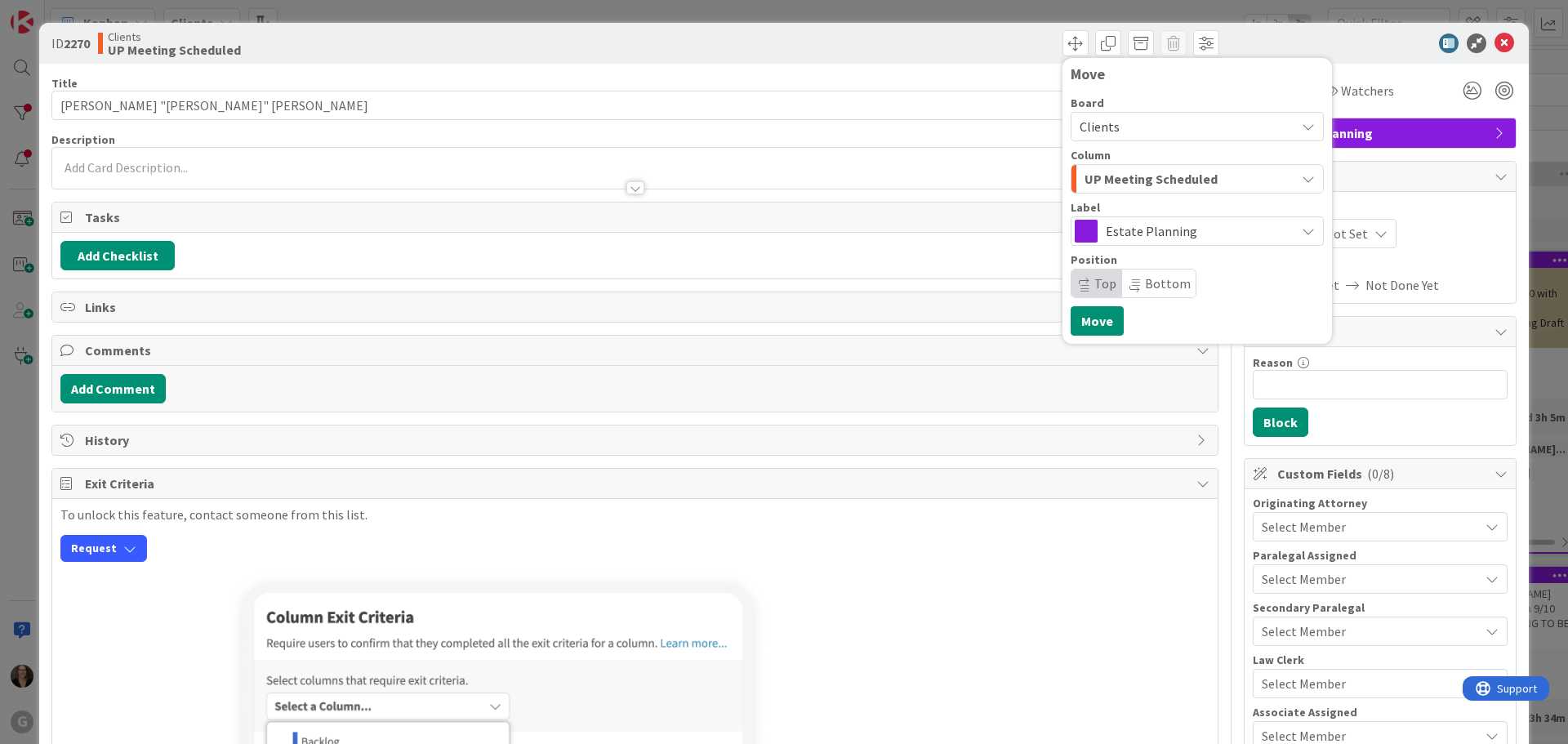
click at [1302, 180] on icon "button" at bounding box center [1309, 179] width 13 height 13
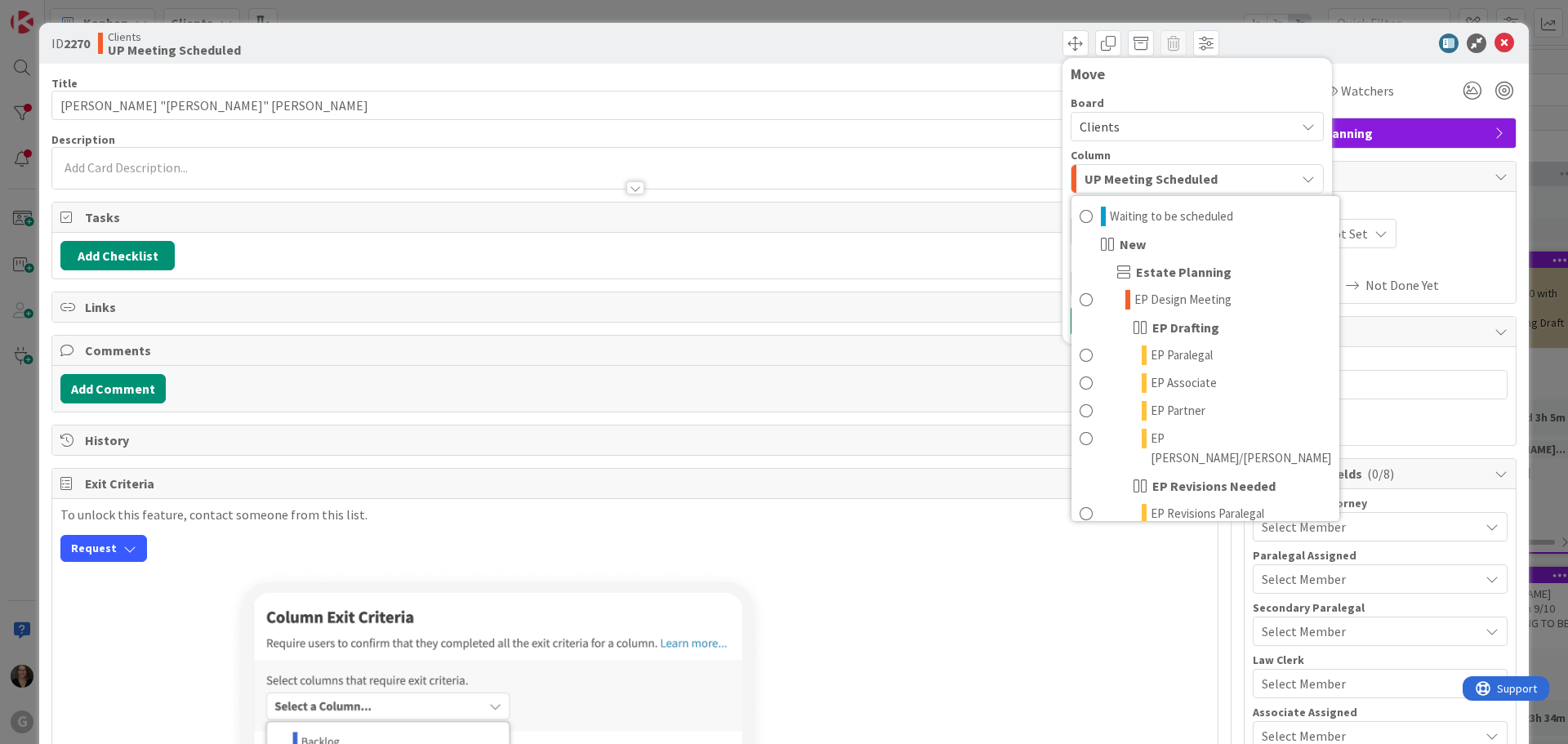
click at [861, 45] on div "Move Board Clients Column UP Meeting Scheduled Waiting to be scheduled New Esta…" at bounding box center [929, 43] width 580 height 27
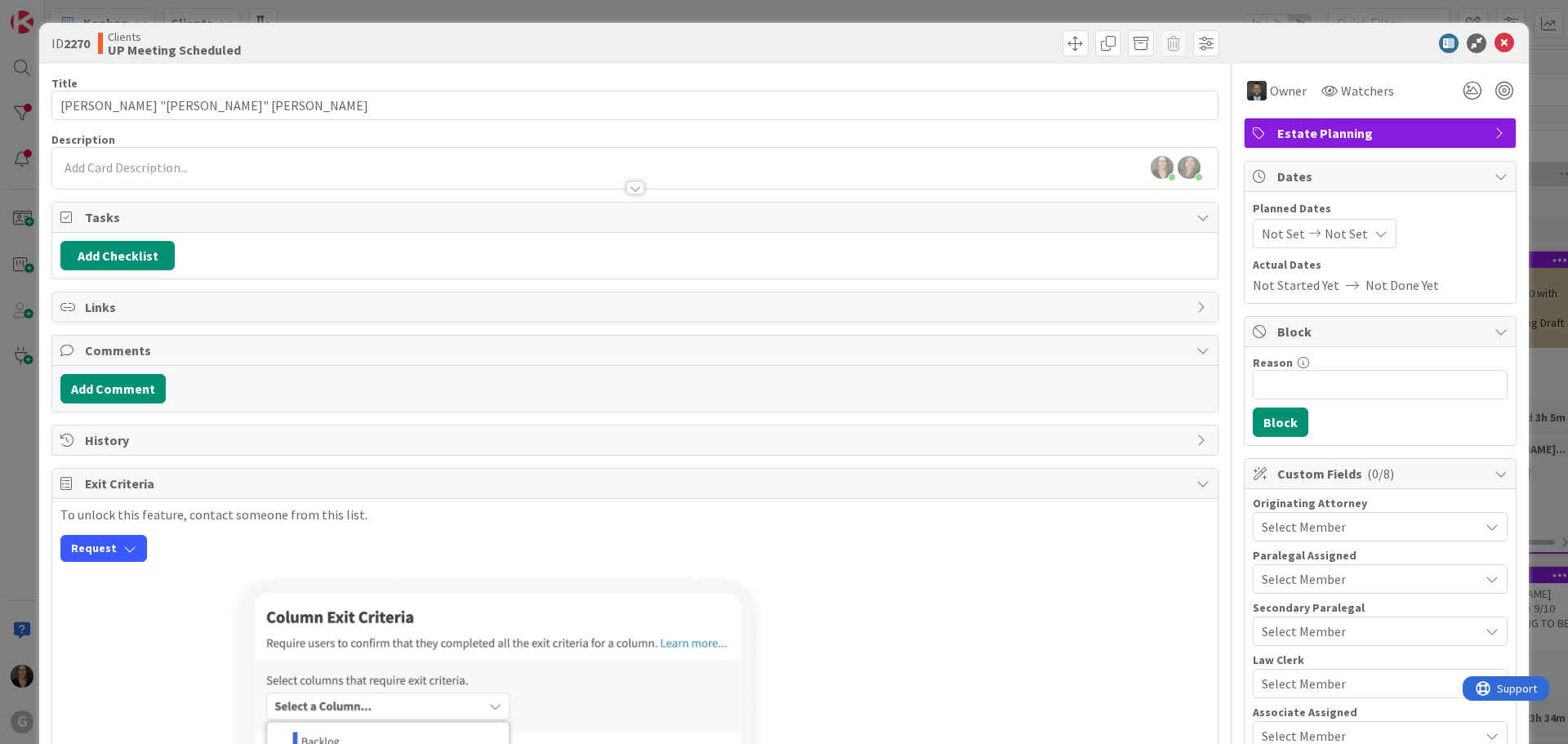
click at [1494, 131] on icon at bounding box center [1501, 133] width 13 height 13
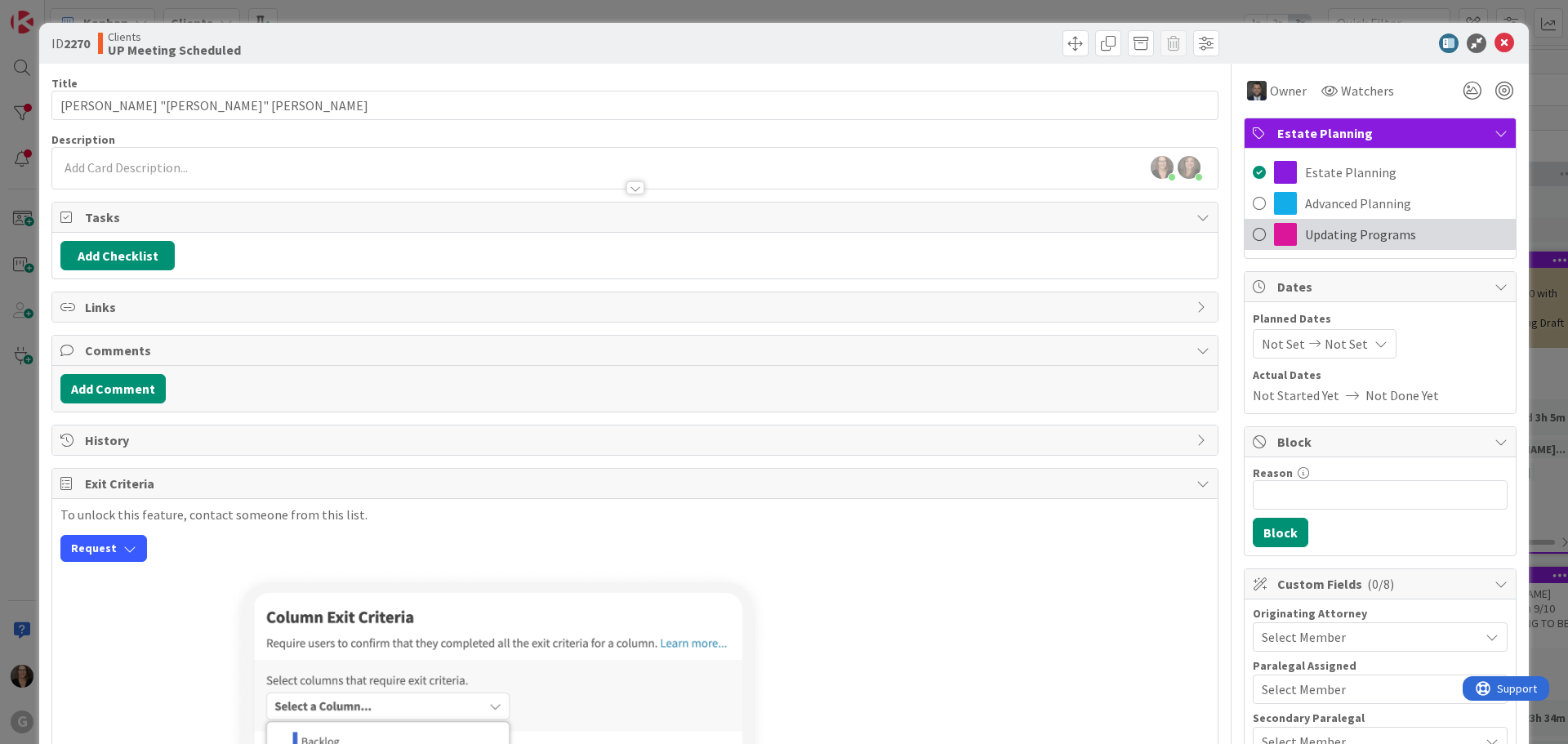
click at [1363, 237] on span "Updating Programs" at bounding box center [1361, 234] width 111 height 20
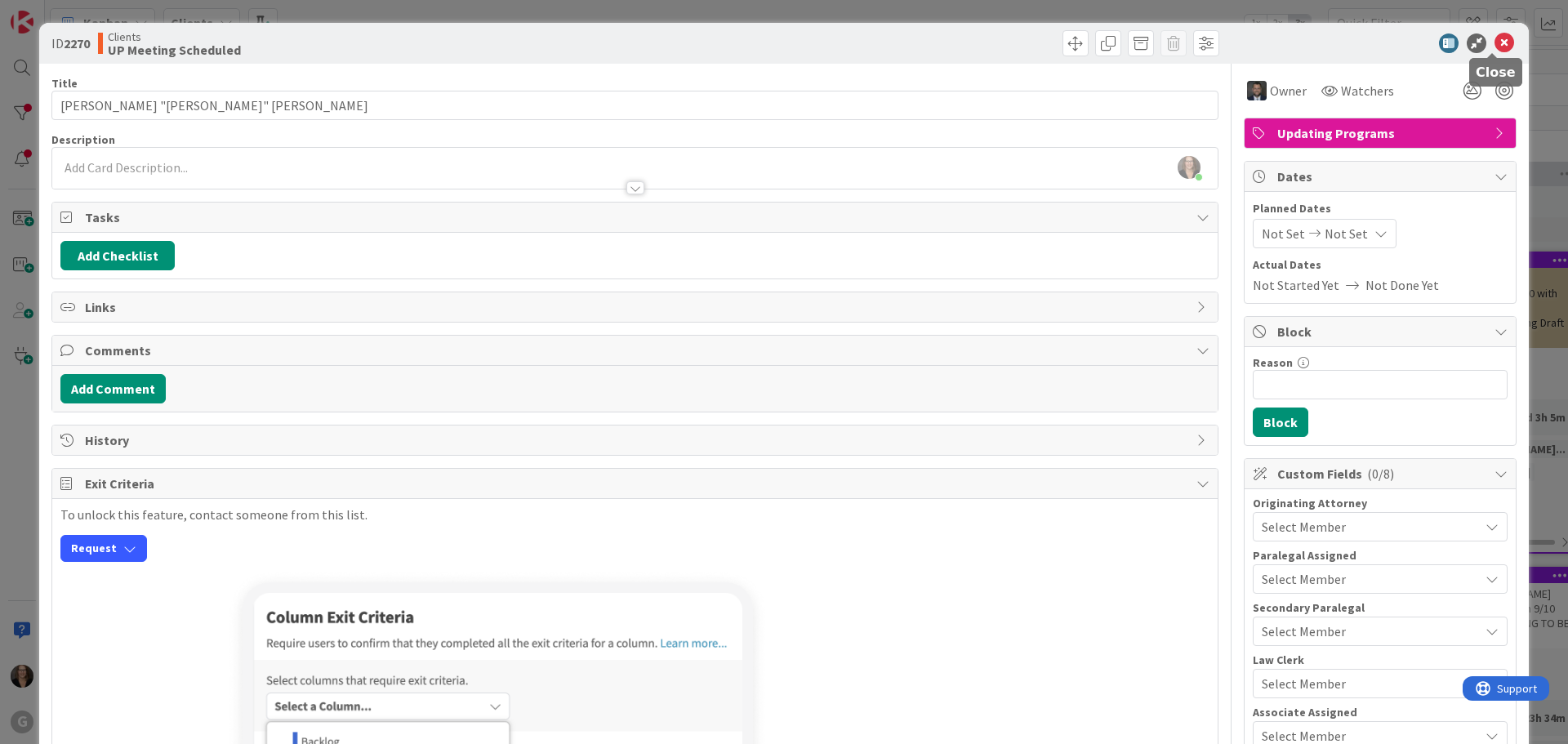
click at [1494, 38] on icon at bounding box center [1504, 43] width 20 height 20
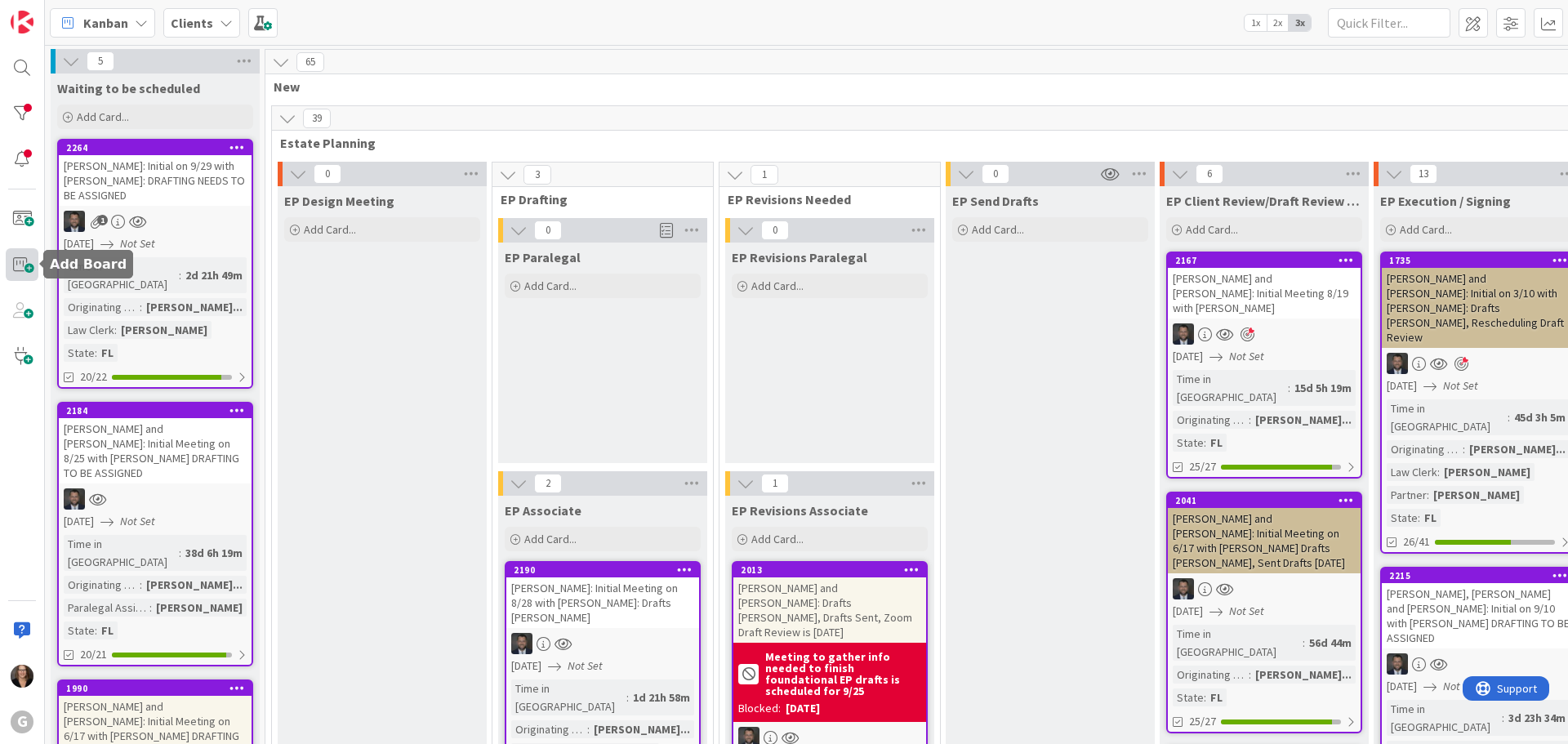
click at [27, 263] on span at bounding box center [22, 264] width 32 height 32
